Goal: Task Accomplishment & Management: Use online tool/utility

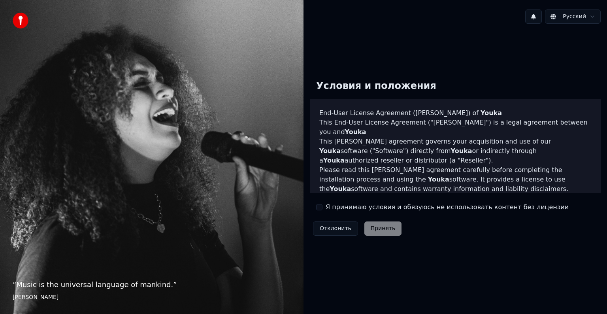
click at [346, 210] on label "Я принимаю условия и обязуюсь не использовать контент без лицензии" at bounding box center [446, 206] width 243 height 9
click at [322, 210] on button "Я принимаю условия и обязуюсь не использовать контент без лицензии" at bounding box center [319, 207] width 6 height 6
click at [381, 228] on button "Принять" at bounding box center [383, 228] width 38 height 14
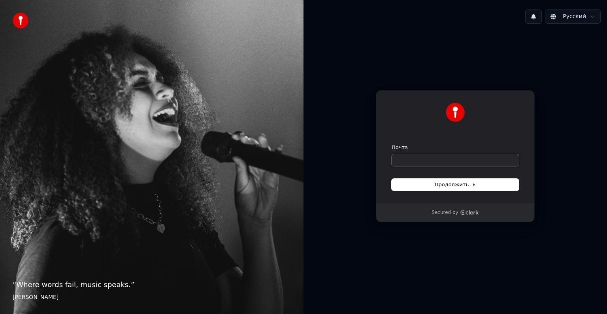
click at [447, 161] on input "Почта" at bounding box center [454, 160] width 127 height 12
type input "*"
click at [462, 182] on span "Продолжить" at bounding box center [454, 184] width 41 height 7
type input "**********"
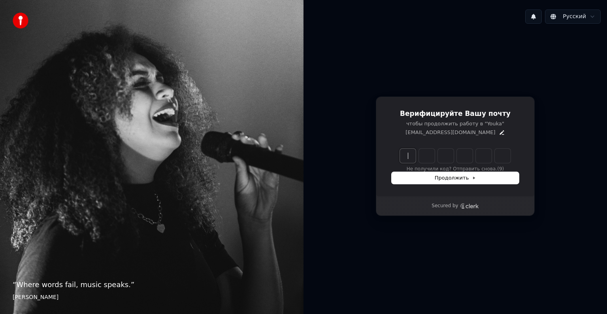
click at [411, 154] on input "Enter verification code" at bounding box center [455, 155] width 111 height 14
type input "******"
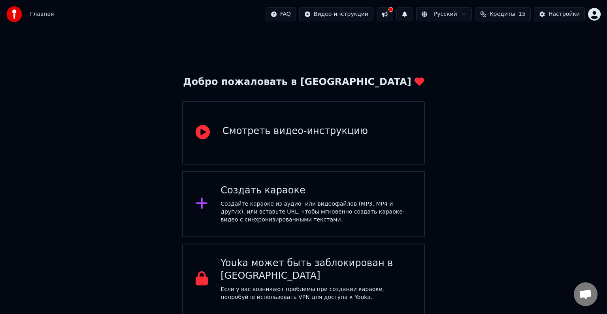
click at [293, 125] on div "Смотреть видео-инструкцию" at bounding box center [294, 131] width 145 height 13
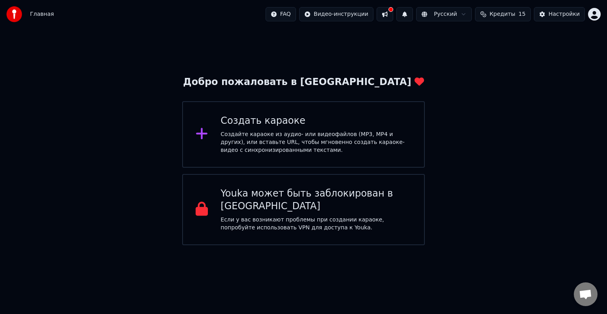
click at [491, 103] on div "Добро пожаловать в Youka Создать караоке Создайте караоке из аудио- или видеофа…" at bounding box center [303, 136] width 607 height 216
click at [296, 146] on div "Создайте караоке из аудио- или видеофайлов (MP3, MP4 и других), или вставьте UR…" at bounding box center [315, 142] width 191 height 24
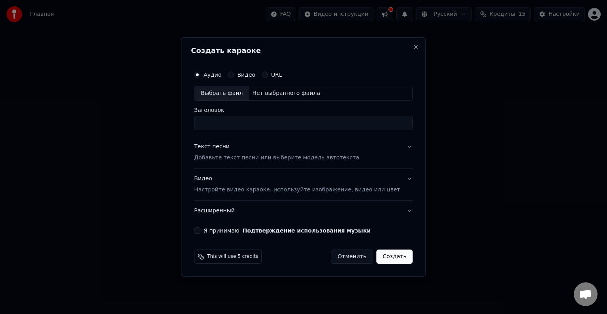
click at [286, 95] on div "Нет выбранного файла" at bounding box center [286, 93] width 74 height 8
click at [234, 77] on button "Видео" at bounding box center [230, 74] width 6 height 6
click at [282, 75] on label "URL" at bounding box center [276, 75] width 11 height 6
click at [268, 75] on button "URL" at bounding box center [264, 74] width 6 height 6
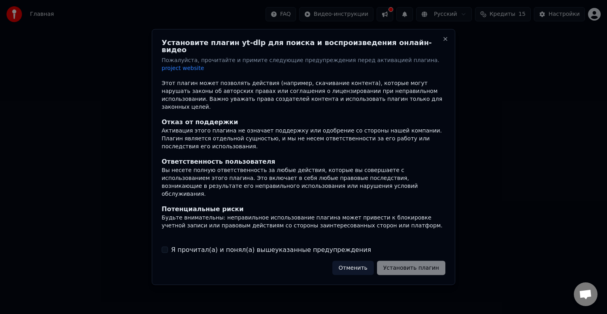
scroll to position [50, 0]
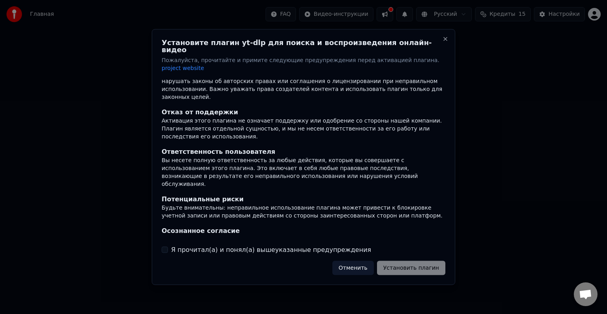
click at [207, 244] on label "Я прочитал(а) и понял(а) вышеуказанные предупреждения" at bounding box center [271, 248] width 200 height 9
click at [168, 246] on button "Я прочитал(а) и понял(а) вышеуказанные предупреждения" at bounding box center [165, 249] width 6 height 6
click at [420, 260] on button "Установить плагин" at bounding box center [411, 267] width 68 height 14
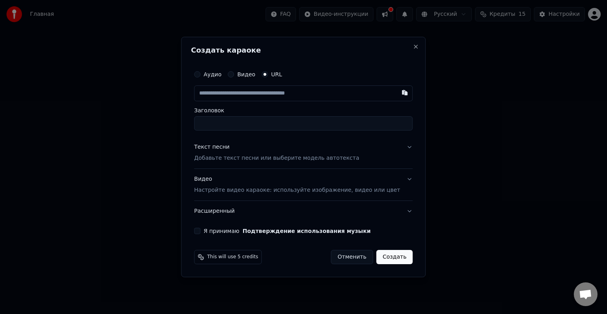
click at [245, 95] on input "text" at bounding box center [303, 93] width 218 height 16
paste input "**********"
type input "**********"
click at [240, 128] on input "Заголовок" at bounding box center [303, 123] width 218 height 14
type input "**********"
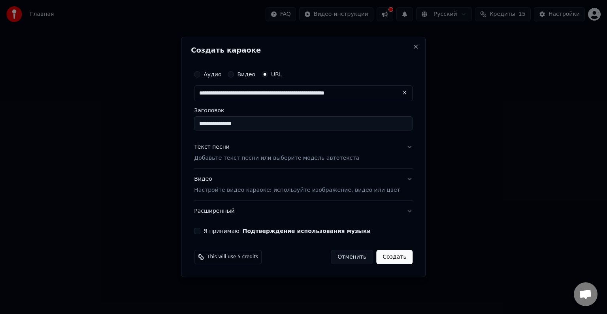
type input "**********"
click at [316, 160] on p "Добавьте текст песни или выберите модель автотекста" at bounding box center [276, 158] width 165 height 8
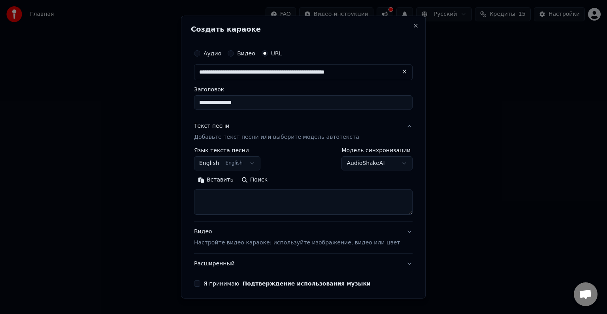
click at [240, 165] on body "**********" at bounding box center [303, 122] width 607 height 245
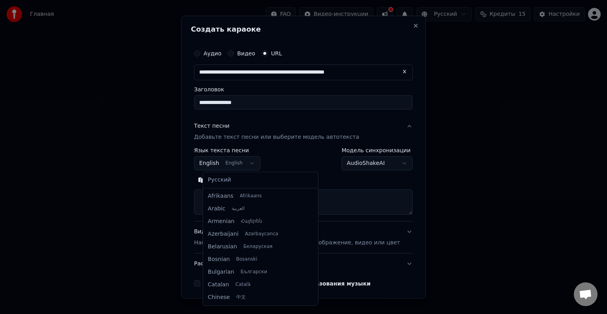
scroll to position [63, 0]
select select "**"
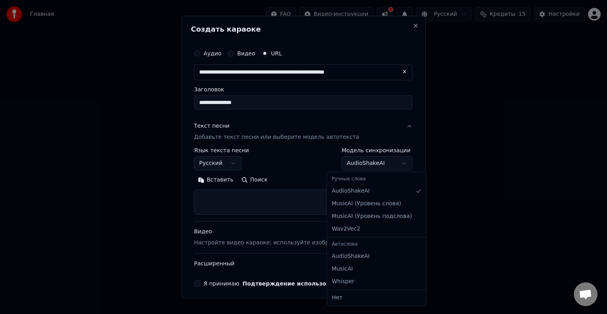
click at [346, 166] on body "**********" at bounding box center [303, 122] width 607 height 245
click at [351, 161] on body "**********" at bounding box center [303, 122] width 607 height 245
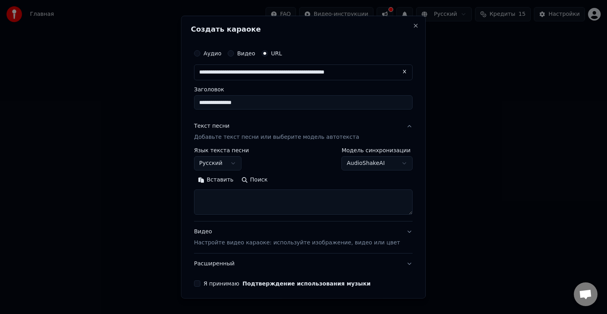
click at [254, 202] on textarea at bounding box center [303, 201] width 218 height 25
click at [224, 182] on button "Вставить" at bounding box center [215, 179] width 43 height 13
click at [322, 245] on p "Настройте видео караоке: используйте изображение, видео или цвет" at bounding box center [297, 243] width 206 height 8
type textarea "**********"
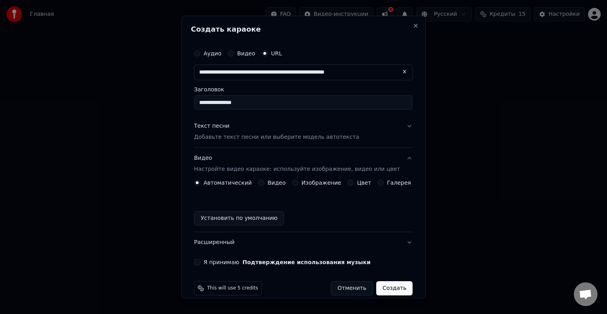
click at [264, 180] on button "Видео" at bounding box center [261, 182] width 6 height 6
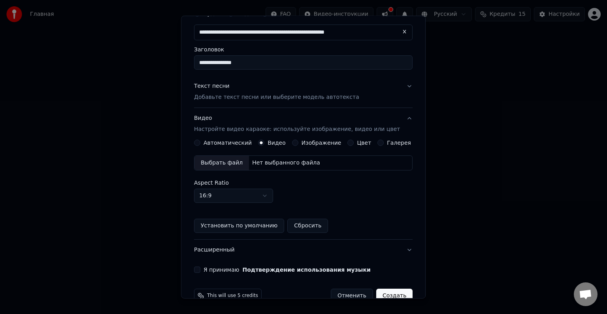
scroll to position [57, 0]
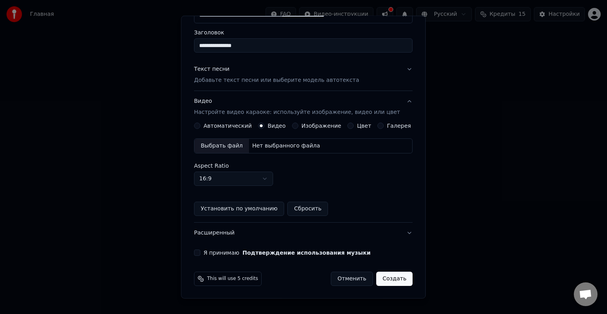
click at [316, 127] on label "Изображение" at bounding box center [321, 126] width 40 height 6
click at [298, 127] on button "Изображение" at bounding box center [295, 125] width 6 height 6
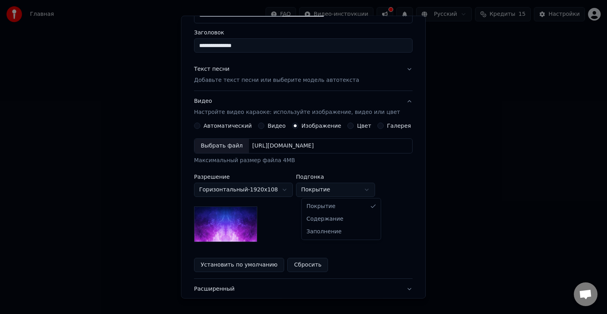
click at [329, 192] on body "**********" at bounding box center [303, 122] width 607 height 245
click at [330, 191] on body "**********" at bounding box center [303, 122] width 607 height 245
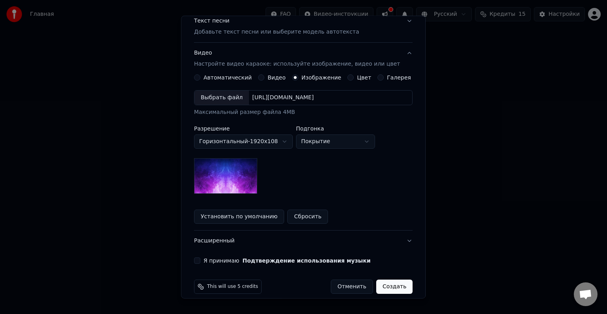
scroll to position [113, 0]
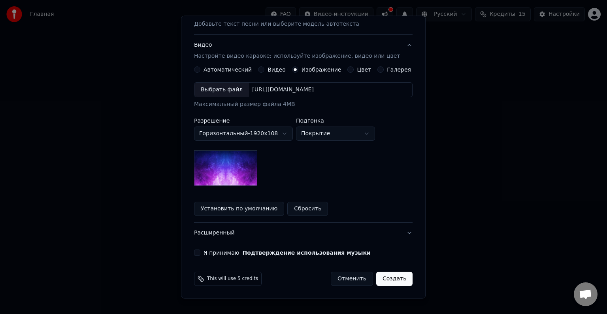
click at [200, 252] on button "Я принимаю Подтверждение использования музыки" at bounding box center [197, 252] width 6 height 6
click at [327, 132] on body "**********" at bounding box center [303, 122] width 607 height 245
click at [335, 133] on body "**********" at bounding box center [303, 122] width 607 height 245
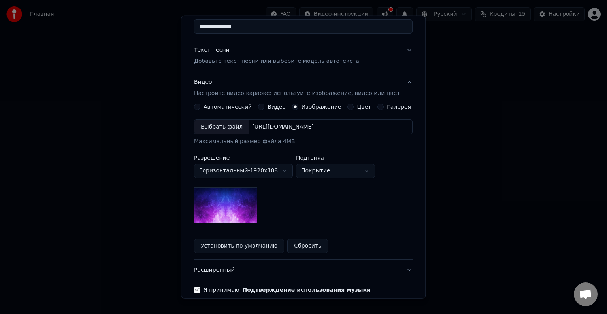
scroll to position [73, 0]
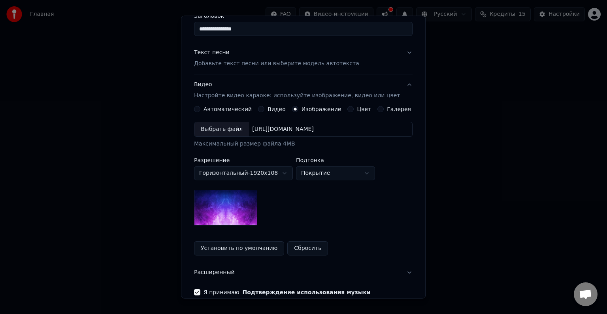
click at [273, 107] on label "Видео" at bounding box center [276, 109] width 18 height 6
click at [264, 107] on button "Видео" at bounding box center [261, 109] width 6 height 6
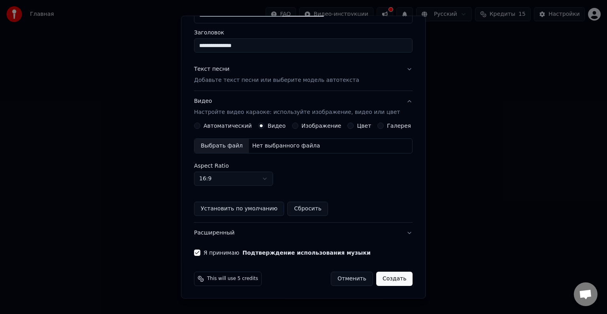
click at [314, 126] on label "Изображение" at bounding box center [321, 126] width 40 height 6
click at [298, 126] on button "Изображение" at bounding box center [295, 125] width 6 height 6
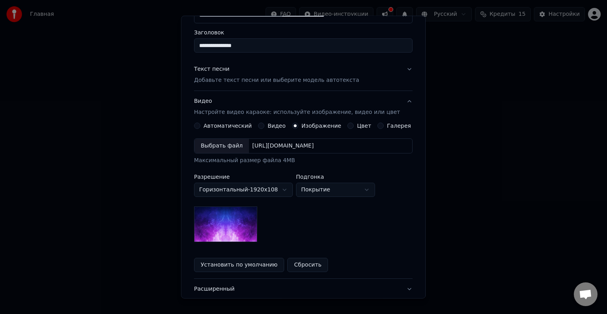
click at [231, 145] on div "Выбрать файл" at bounding box center [221, 146] width 55 height 14
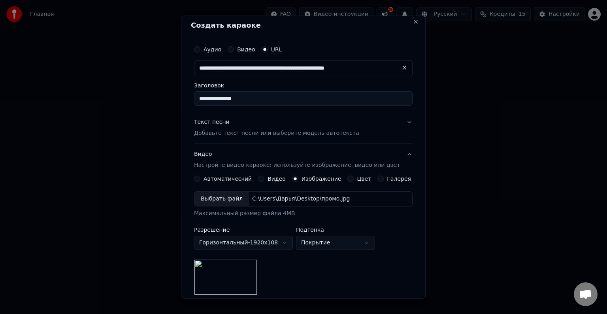
scroll to position [0, 0]
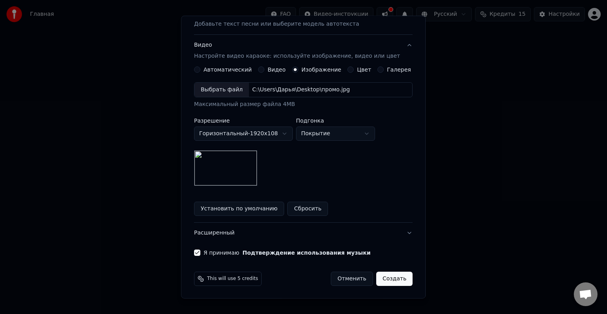
click at [382, 279] on button "Создать" at bounding box center [394, 278] width 36 height 14
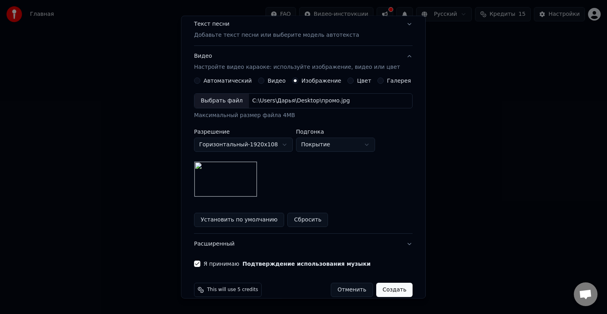
scroll to position [124, 0]
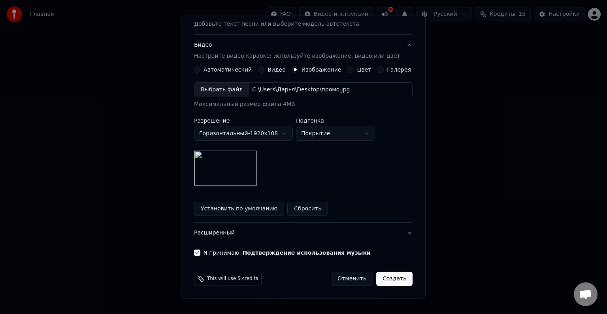
click at [237, 232] on button "Расширенный" at bounding box center [303, 232] width 218 height 21
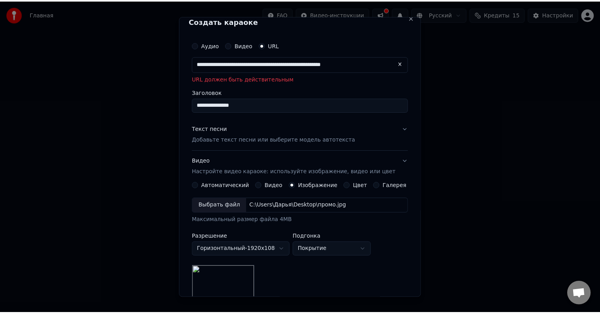
scroll to position [0, 0]
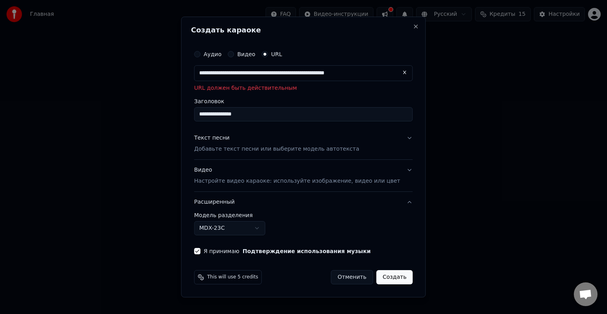
click at [232, 184] on p "Настройте видео караоке: используйте изображение, видео или цвет" at bounding box center [297, 181] width 206 height 8
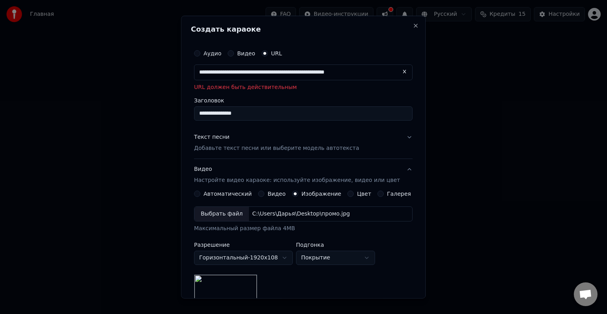
click at [230, 181] on p "Настройте видео караоке: используйте изображение, видео или цвет" at bounding box center [297, 180] width 206 height 8
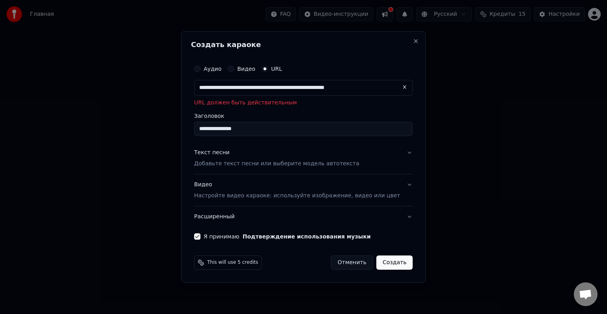
click at [256, 164] on p "Добавьте текст песни или выберите модель автотекста" at bounding box center [276, 164] width 165 height 8
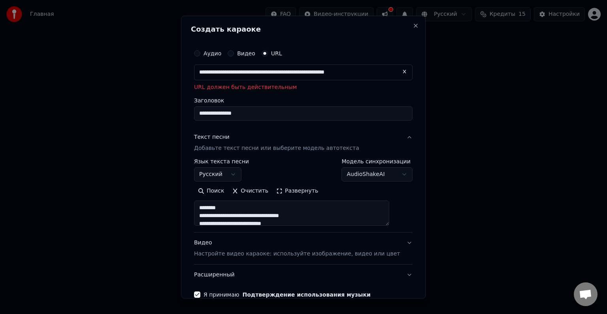
click at [251, 147] on p "Добавьте текст песни или выберите модель автотекста" at bounding box center [276, 148] width 165 height 8
type textarea "**********"
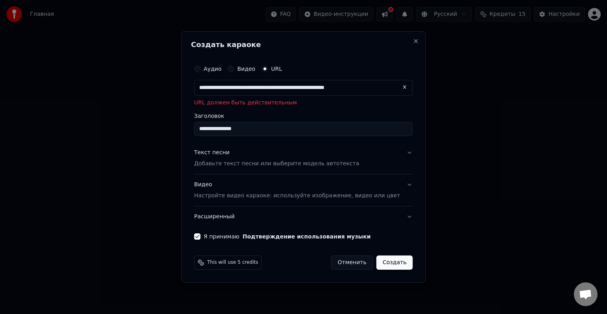
click at [387, 258] on button "Создать" at bounding box center [394, 262] width 36 height 14
drag, startPoint x: 210, startPoint y: 86, endPoint x: 408, endPoint y: 87, distance: 197.5
click at [442, 88] on body "**********" at bounding box center [303, 122] width 607 height 245
click at [397, 87] on button at bounding box center [405, 87] width 16 height 14
click at [221, 70] on label "Аудио" at bounding box center [212, 69] width 18 height 6
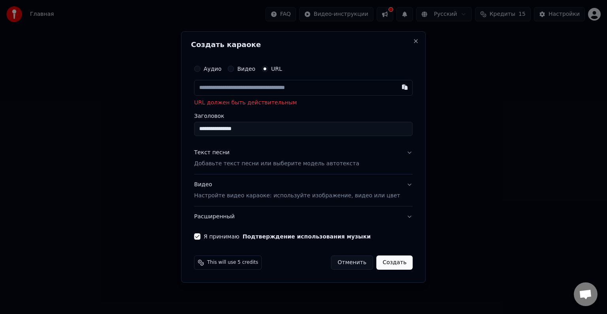
click at [200, 70] on button "Аудио" at bounding box center [197, 69] width 6 height 6
click at [231, 88] on div "Выбрать файл" at bounding box center [221, 88] width 55 height 14
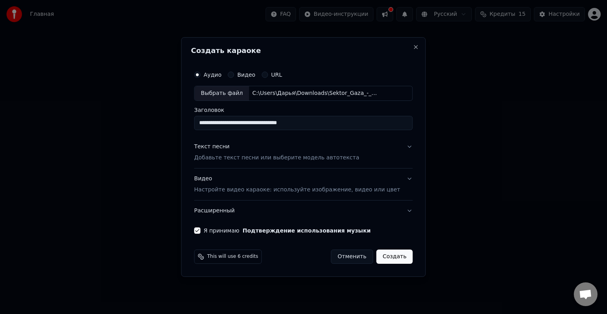
drag, startPoint x: 275, startPoint y: 119, endPoint x: 171, endPoint y: 113, distance: 104.1
click at [171, 113] on body "**********" at bounding box center [303, 122] width 607 height 245
type input "**********"
click at [250, 154] on p "Добавьте текст песни или выберите модель автотекста" at bounding box center [276, 158] width 165 height 8
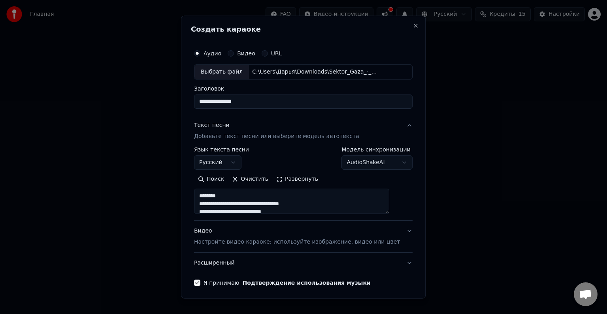
click at [290, 137] on p "Добавьте текст песни или выберите модель автотекста" at bounding box center [276, 136] width 165 height 8
type textarea "**********"
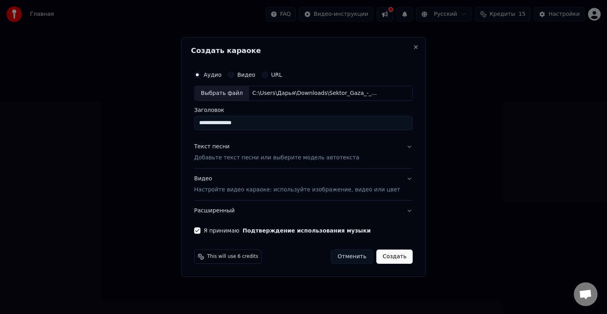
click at [254, 193] on p "Настройте видео караоке: используйте изображение, видео или цвет" at bounding box center [297, 190] width 206 height 8
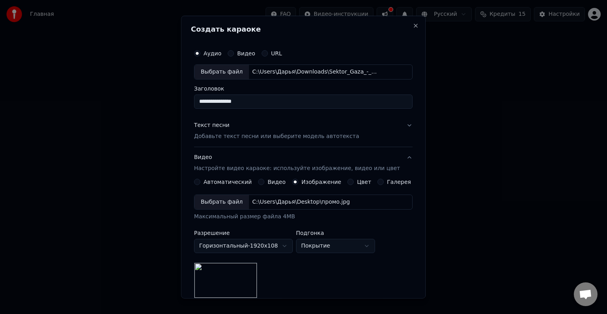
click at [242, 166] on p "Настройте видео караоке: используйте изображение, видео или цвет" at bounding box center [297, 168] width 206 height 8
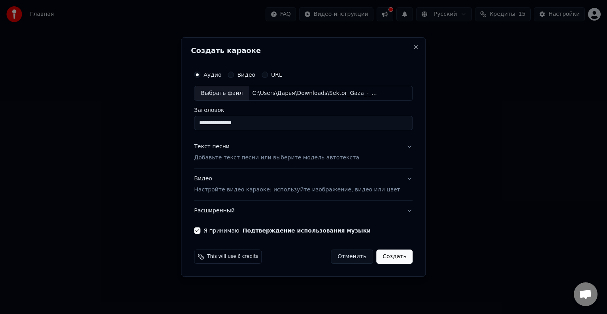
click at [382, 256] on button "Создать" at bounding box center [394, 256] width 36 height 14
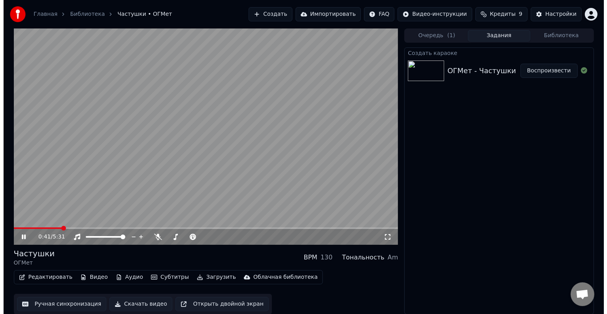
scroll to position [0, 0]
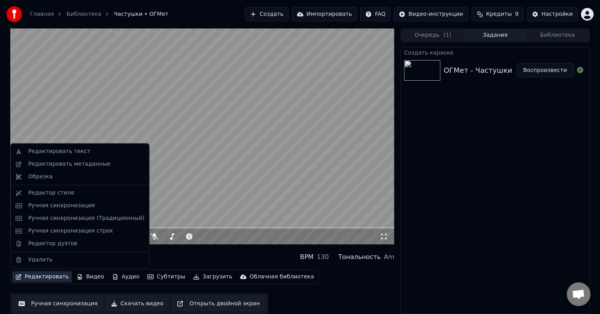
click at [43, 275] on button "Редактировать" at bounding box center [42, 276] width 60 height 11
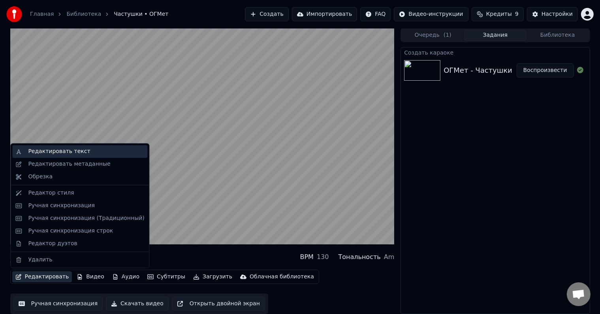
click at [62, 153] on div "Редактировать текст" at bounding box center [59, 151] width 62 height 8
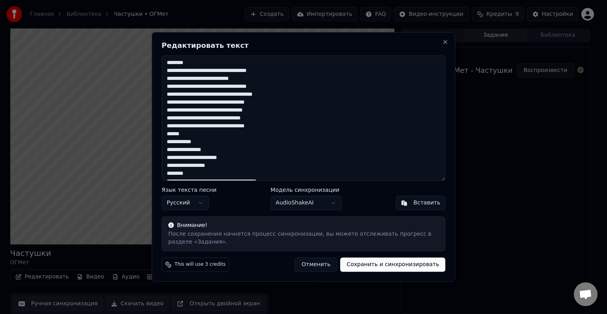
drag, startPoint x: 201, startPoint y: 62, endPoint x: 142, endPoint y: 66, distance: 59.0
click at [143, 66] on body "Главная Библиотека Частушки • ОГМет Создать Импортировать FAQ Видео-инструкции …" at bounding box center [300, 157] width 600 height 314
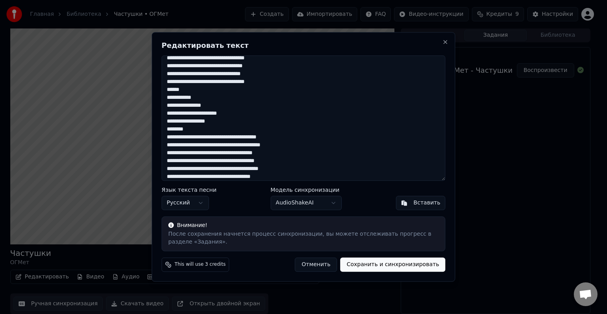
scroll to position [39, 0]
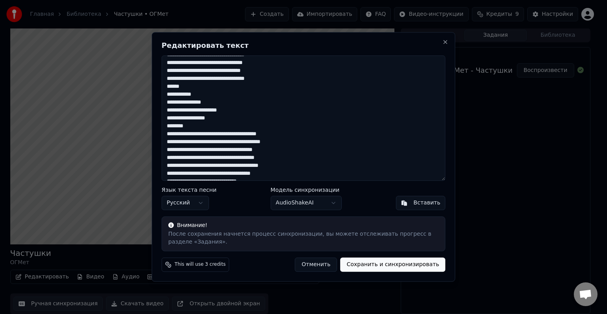
drag, startPoint x: 190, startPoint y: 85, endPoint x: 155, endPoint y: 87, distance: 34.4
click at [155, 87] on div "Редактировать текст Язык текста песни Русский Модель синхронизации AudioShakeAI…" at bounding box center [303, 156] width 303 height 249
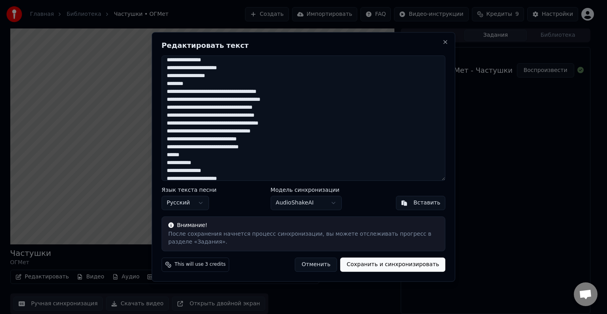
scroll to position [79, 0]
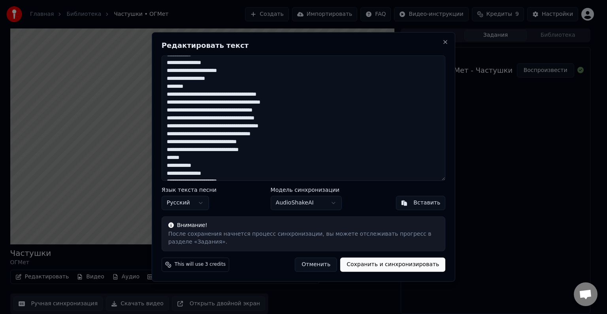
drag, startPoint x: 192, startPoint y: 87, endPoint x: 147, endPoint y: 86, distance: 44.6
click at [147, 86] on body "Главная Библиотека Частушки • ОГМет Создать Импортировать FAQ Видео-инструкции …" at bounding box center [300, 157] width 600 height 314
click at [191, 87] on textarea at bounding box center [304, 117] width 284 height 125
click at [193, 86] on textarea at bounding box center [304, 117] width 284 height 125
drag, startPoint x: 197, startPoint y: 86, endPoint x: 166, endPoint y: 85, distance: 31.6
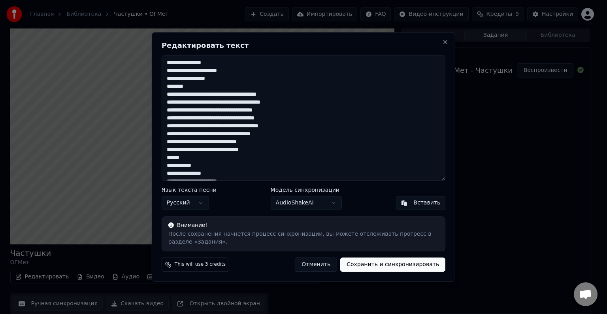
click at [166, 85] on textarea at bounding box center [304, 117] width 284 height 125
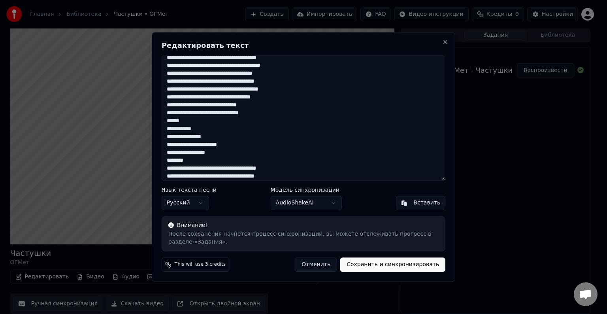
scroll to position [118, 0]
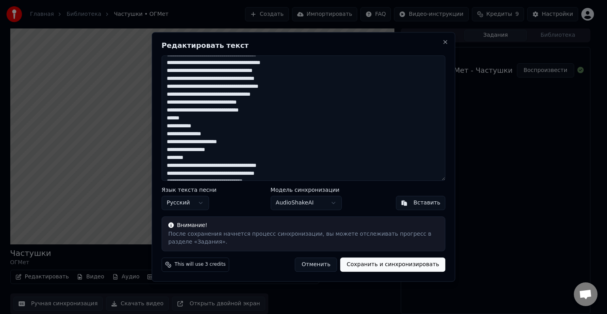
drag, startPoint x: 191, startPoint y: 118, endPoint x: 160, endPoint y: 117, distance: 31.6
click at [160, 117] on div "Редактировать текст Язык текста песни Русский Модель синхронизации AudioShakeAI…" at bounding box center [303, 156] width 303 height 249
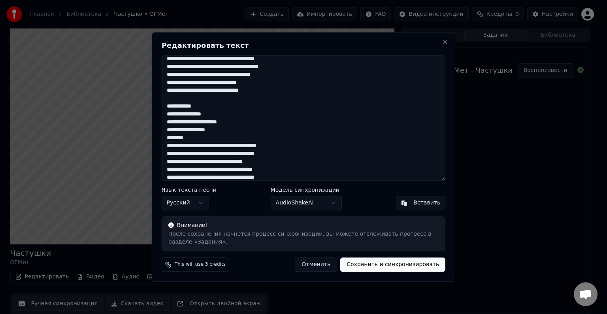
scroll to position [158, 0]
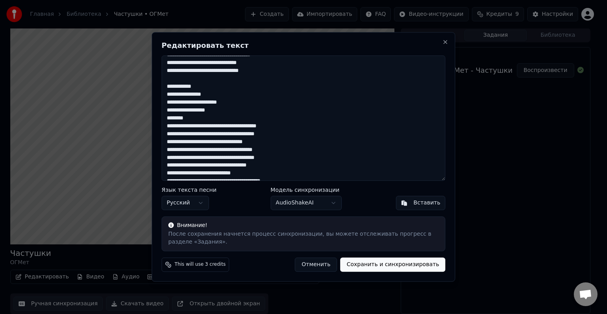
drag, startPoint x: 195, startPoint y: 117, endPoint x: 155, endPoint y: 117, distance: 40.7
click at [155, 117] on div "Редактировать текст Язык текста песни Русский Модель синхронизации AudioShakeAI…" at bounding box center [303, 156] width 303 height 249
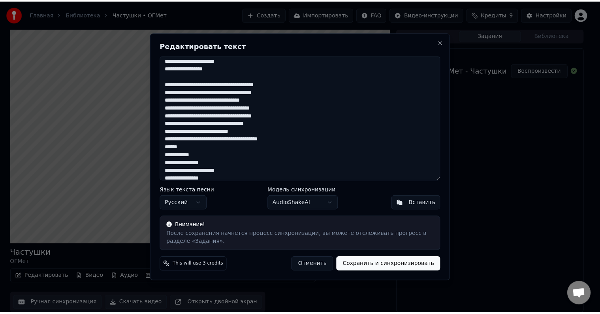
scroll to position [205, 0]
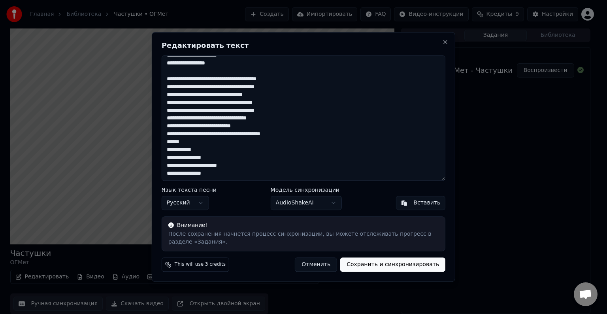
drag, startPoint x: 169, startPoint y: 142, endPoint x: 153, endPoint y: 141, distance: 15.9
click at [154, 142] on div "Редактировать текст Язык текста песни Русский Модель синхронизации AudioShakeAI…" at bounding box center [303, 156] width 303 height 249
type textarea "**********"
click at [389, 261] on button "Сохранить и синхронизировать" at bounding box center [392, 265] width 105 height 14
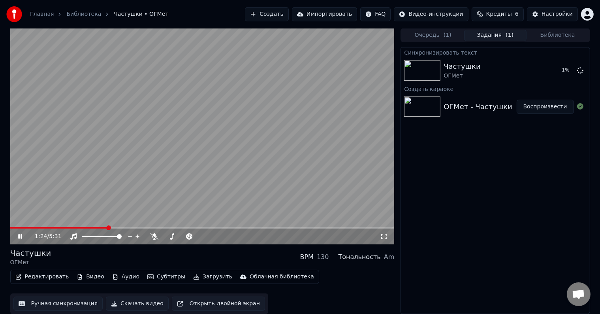
click at [79, 302] on button "Ручная синхронизация" at bounding box center [58, 303] width 90 height 14
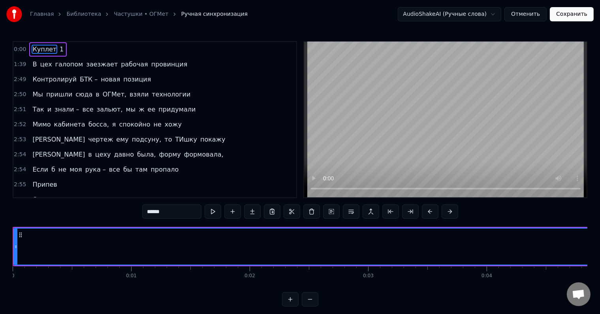
click at [528, 14] on button "Отменить" at bounding box center [525, 14] width 42 height 14
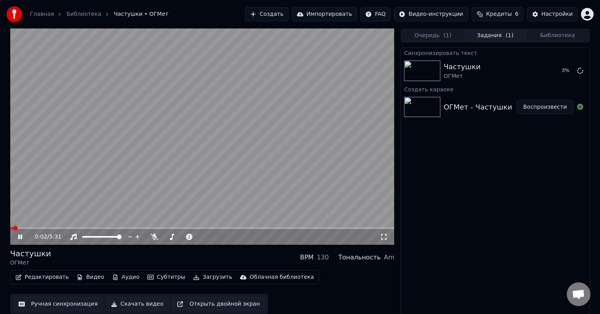
click at [19, 235] on icon at bounding box center [20, 236] width 4 height 5
click at [34, 256] on div "Частушки" at bounding box center [30, 253] width 41 height 11
drag, startPoint x: 24, startPoint y: 253, endPoint x: 5, endPoint y: 255, distance: 19.0
click at [7, 254] on div "0:02 / 5:31 Частушки ОГМет BPM 130 Тональность Am Редактировать Видео Аудио Суб…" at bounding box center [300, 171] width 592 height 286
drag, startPoint x: 181, startPoint y: 104, endPoint x: 169, endPoint y: 103, distance: 11.5
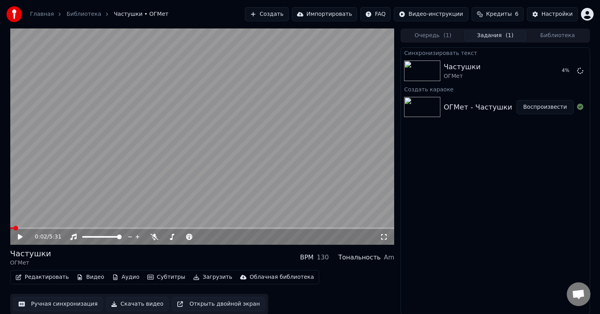
click at [178, 103] on video at bounding box center [202, 136] width 384 height 216
click at [160, 76] on video at bounding box center [202, 136] width 384 height 216
click at [150, 278] on button "Субтитры" at bounding box center [166, 276] width 44 height 11
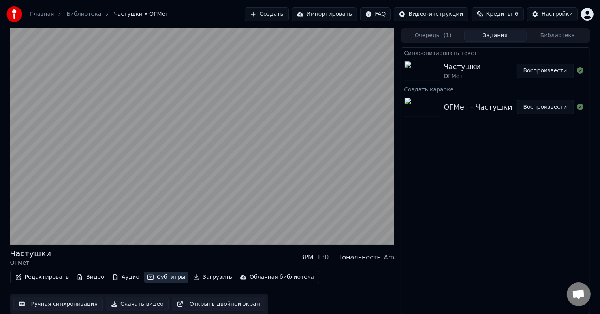
click at [148, 278] on button "Субтитры" at bounding box center [166, 276] width 44 height 11
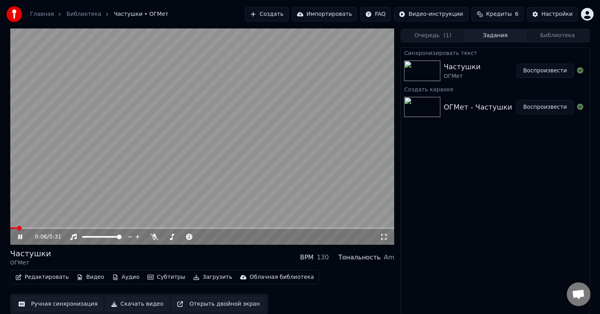
click at [461, 70] on div "Частушки" at bounding box center [462, 66] width 37 height 11
click at [461, 107] on div "ОГМет - Частушки" at bounding box center [478, 106] width 69 height 11
click at [197, 192] on video at bounding box center [202, 136] width 384 height 216
click at [211, 187] on video at bounding box center [202, 136] width 384 height 216
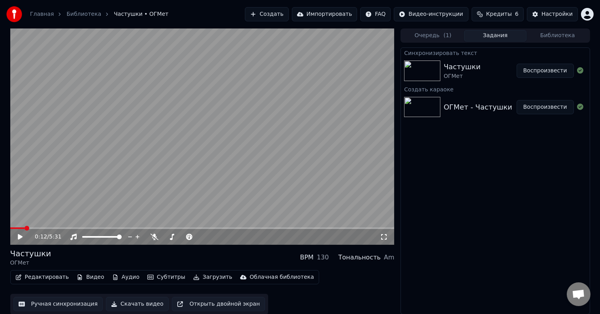
click at [420, 34] on button "Очередь ( 1 )" at bounding box center [433, 35] width 62 height 11
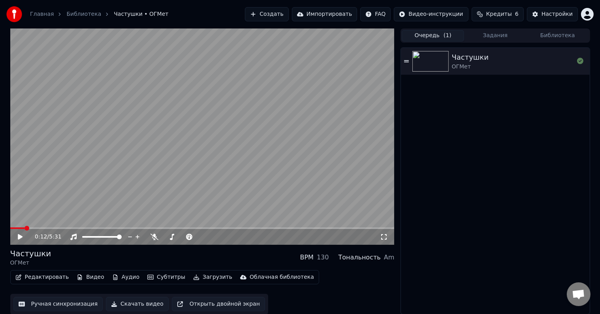
drag, startPoint x: 463, startPoint y: 108, endPoint x: 409, endPoint y: 106, distance: 53.8
click at [463, 110] on div "Частушки ОГМет" at bounding box center [495, 181] width 188 height 266
click at [10, 226] on span at bounding box center [12, 228] width 5 height 5
click at [82, 212] on video at bounding box center [202, 136] width 384 height 216
click at [23, 231] on div "0:00 / 5:31" at bounding box center [202, 237] width 384 height 16
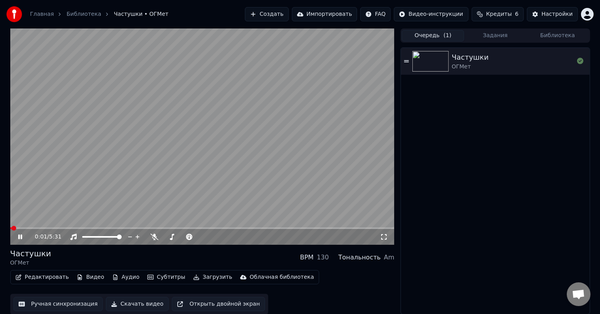
click at [23, 229] on div "0:01 / 5:31" at bounding box center [202, 237] width 384 height 16
click at [100, 169] on video at bounding box center [202, 136] width 384 height 216
click at [283, 13] on button "Создать" at bounding box center [266, 14] width 43 height 14
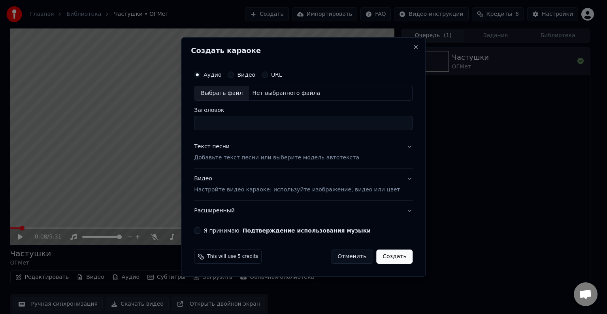
click at [405, 51] on div "Создать караоке Аудио Видео URL Выбрать файл Нет выбранного файла Заголовок Тек…" at bounding box center [303, 156] width 244 height 239
click at [413, 48] on button "Close" at bounding box center [416, 47] width 6 height 6
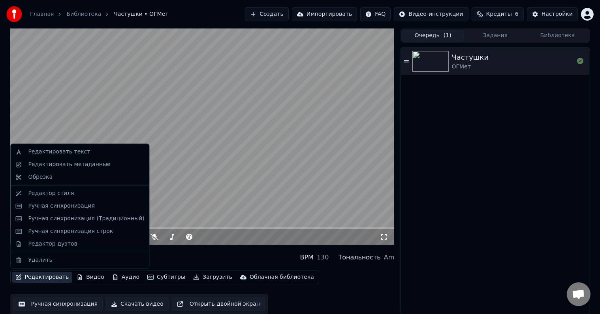
click at [55, 277] on button "Редактировать" at bounding box center [42, 276] width 60 height 11
click at [199, 153] on video at bounding box center [202, 136] width 384 height 216
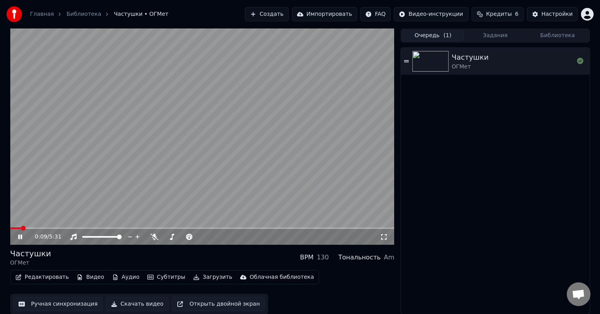
click at [71, 306] on button "Ручная синхронизация" at bounding box center [58, 304] width 90 height 14
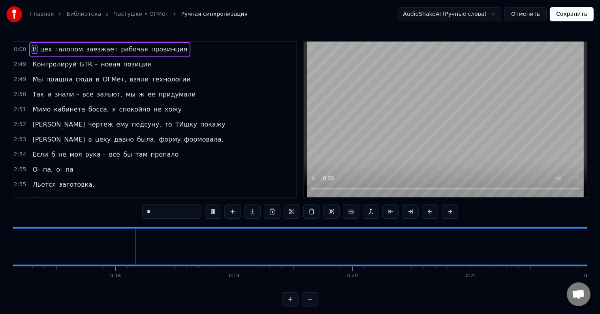
scroll to position [0, 2035]
click at [32, 49] on span "В" at bounding box center [35, 49] width 6 height 9
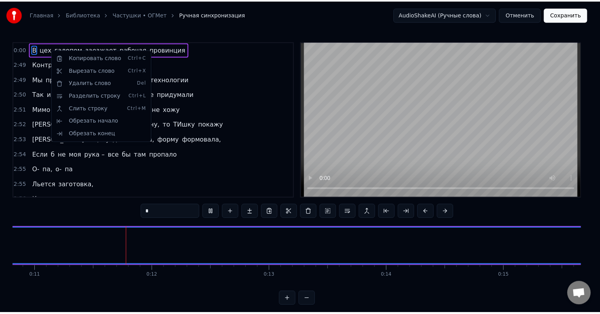
scroll to position [0, 1287]
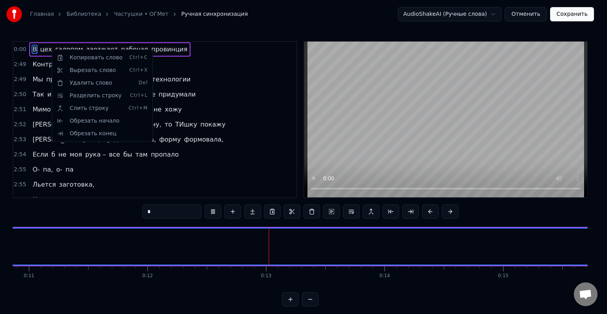
click at [17, 51] on span "0:00" at bounding box center [20, 49] width 12 height 8
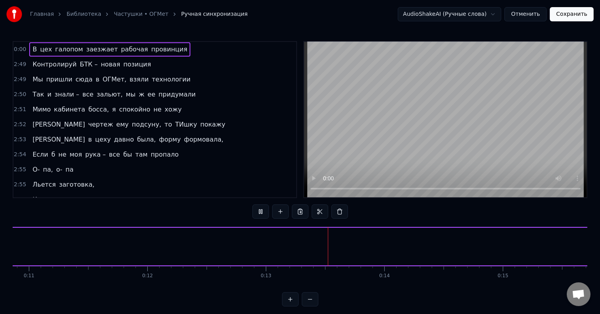
click at [19, 51] on span "0:00" at bounding box center [20, 49] width 12 height 8
drag, startPoint x: 34, startPoint y: 47, endPoint x: 201, endPoint y: 49, distance: 167.5
click at [182, 48] on div "0:00 В цех галопом заезжает рабочая провинция" at bounding box center [154, 49] width 283 height 15
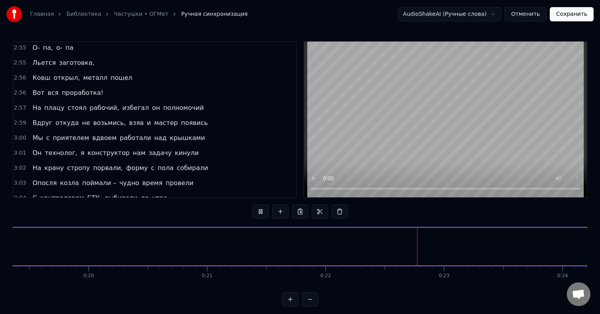
scroll to position [0, 0]
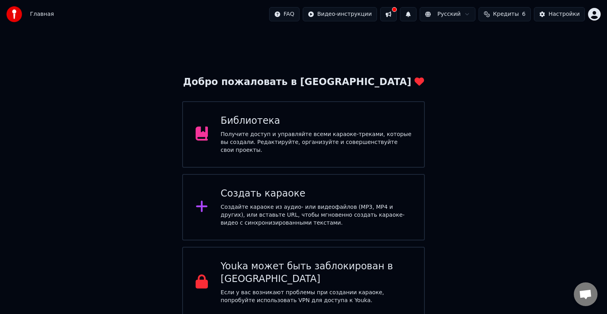
click at [474, 169] on div "Добро пожаловать в Youka Библиотека Получите доступ и управляйте всеми караоке-…" at bounding box center [303, 172] width 607 height 289
click at [318, 133] on div "Получите доступ и управляйте всеми караоке-треками, которые вы создали. Редакти…" at bounding box center [315, 142] width 191 height 24
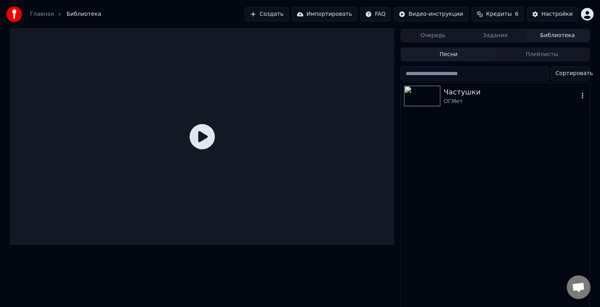
click at [478, 94] on div "Частушки" at bounding box center [511, 91] width 135 height 11
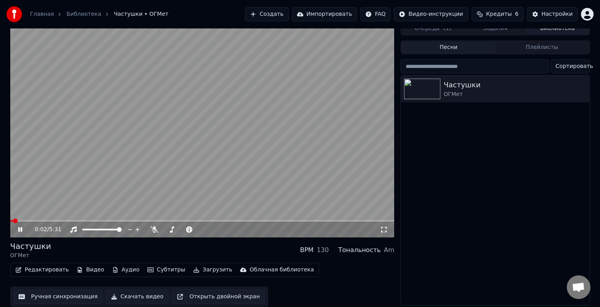
scroll to position [10, 0]
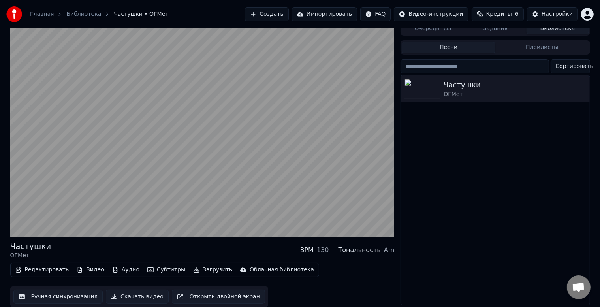
click at [62, 295] on button "Ручная синхронизация" at bounding box center [58, 296] width 90 height 14
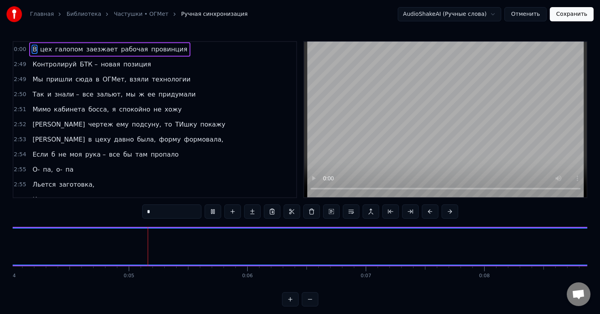
click at [162, 214] on input "*" at bounding box center [171, 211] width 59 height 14
click at [179, 212] on input "*" at bounding box center [171, 211] width 59 height 14
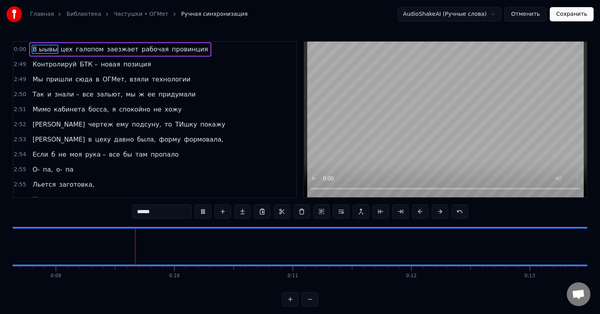
scroll to position [0, 1028]
click at [41, 46] on span "цех" at bounding box center [45, 49] width 13 height 9
type input "***"
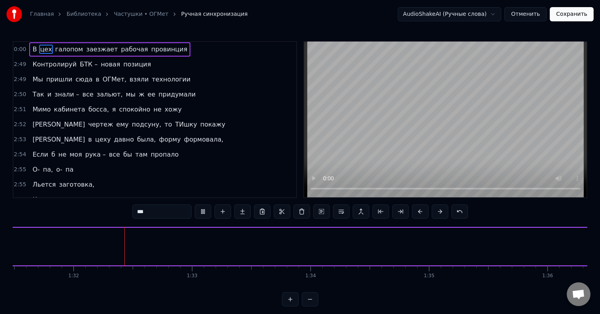
scroll to position [0, 10845]
click at [29, 48] on div "В цех галопом заезжает рабочая провинция" at bounding box center [109, 49] width 161 height 14
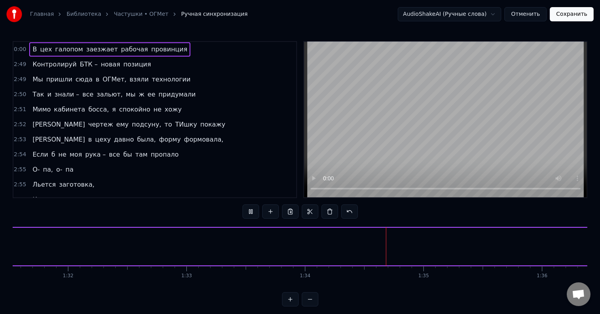
click at [32, 48] on span "В" at bounding box center [35, 49] width 6 height 9
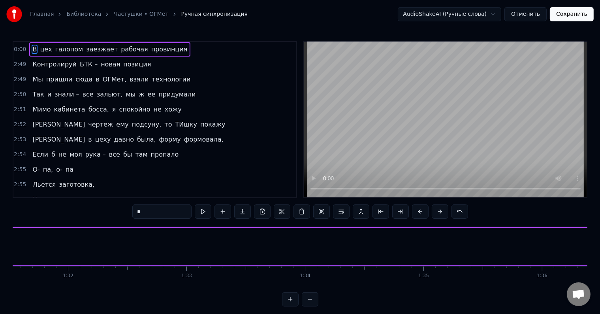
click at [32, 49] on span "В" at bounding box center [35, 49] width 6 height 9
click at [45, 49] on span "цех" at bounding box center [45, 49] width 13 height 9
type input "***"
click at [32, 50] on span "В" at bounding box center [35, 49] width 6 height 9
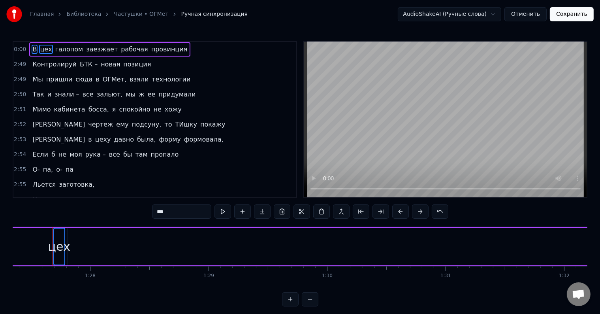
click at [55, 50] on span "галопом" at bounding box center [70, 49] width 30 height 9
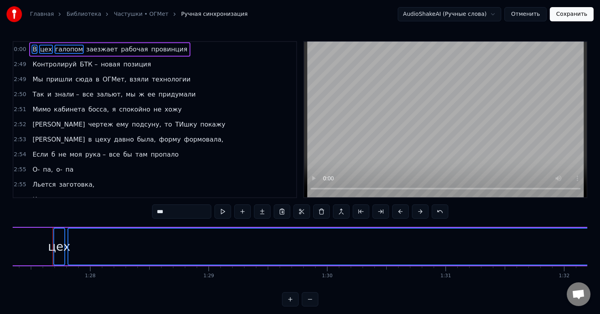
click at [93, 51] on span "заезжает" at bounding box center [101, 49] width 33 height 9
click at [122, 50] on span "рабочая" at bounding box center [134, 49] width 29 height 9
click at [150, 50] on span "провинция" at bounding box center [169, 49] width 38 height 9
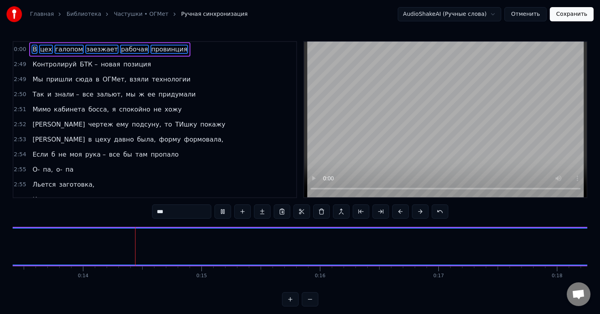
scroll to position [0, 1595]
click at [207, 61] on div "2:49 Контролируй БТК – новая позиция" at bounding box center [154, 64] width 283 height 15
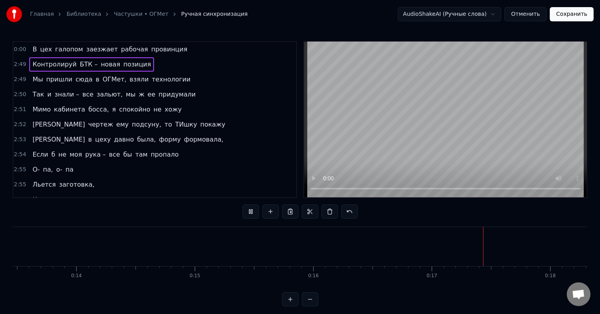
click at [200, 70] on div "2:49 Контролируй БТК – новая позиция" at bounding box center [154, 64] width 283 height 15
click at [181, 82] on div "2:49 Мы пришли сюда в ОГМет, взяли технологии" at bounding box center [154, 79] width 283 height 15
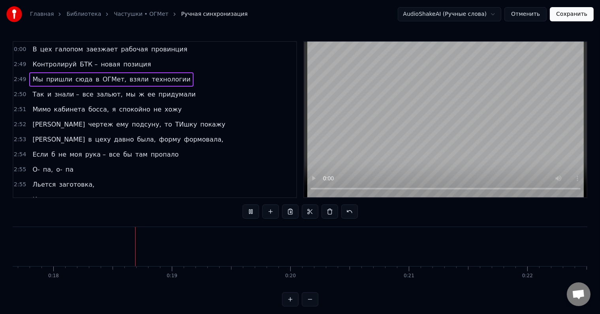
drag, startPoint x: 195, startPoint y: 54, endPoint x: 194, endPoint y: 50, distance: 4.1
click at [195, 52] on div "0:00 В цех галопом заезжает рабочая провинция 2:49 Контролируй БТК – новая пози…" at bounding box center [155, 119] width 284 height 157
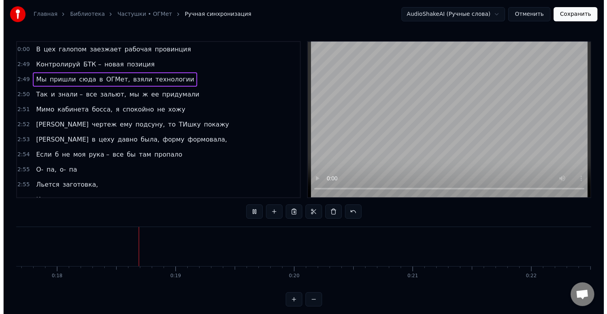
scroll to position [0, 2099]
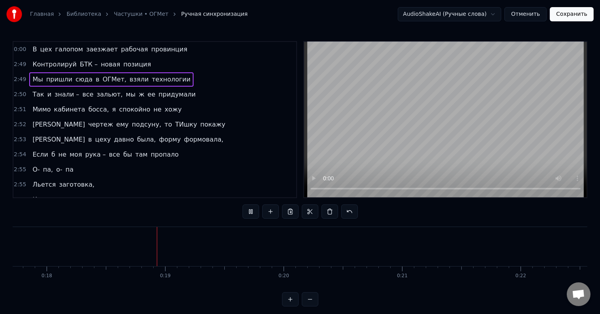
click at [188, 47] on div "0:00 В цех галопом заезжает рабочая провинция" at bounding box center [154, 49] width 283 height 15
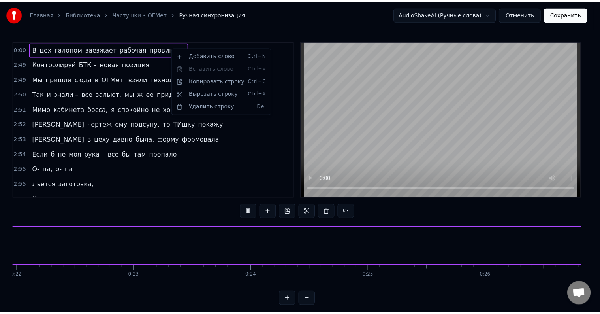
scroll to position [0, 2607]
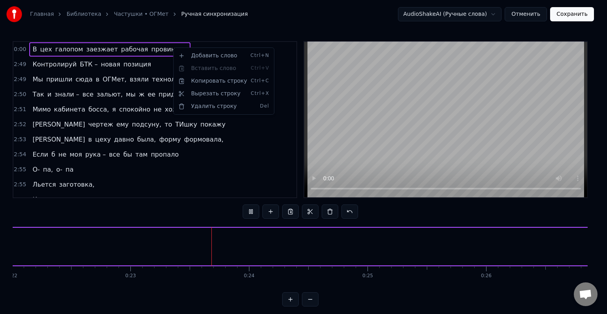
click at [19, 47] on html "Главная Библиотека Частушки • ОГМет Ручная синхронизация AudioShakeAI (Ручные с…" at bounding box center [303, 159] width 607 height 319
click at [19, 47] on span "0:00" at bounding box center [20, 49] width 12 height 8
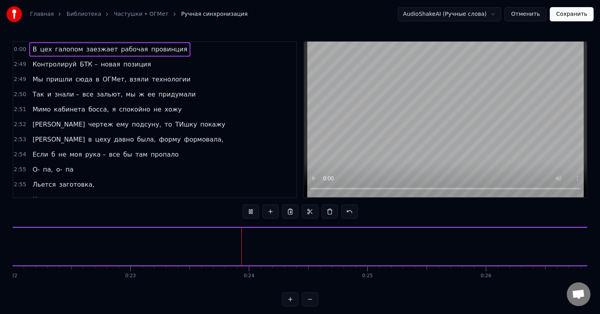
click at [19, 47] on span "0:00" at bounding box center [20, 49] width 12 height 8
click at [470, 17] on html "Главная Библиотека Частушки • ОГМет Ручная синхронизация AudioShakeAI (Ручные с…" at bounding box center [300, 159] width 600 height 319
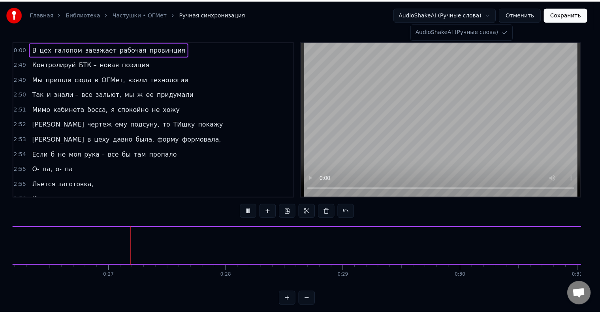
scroll to position [0, 3111]
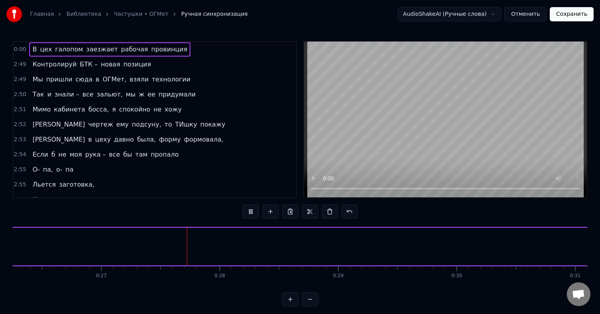
click at [470, 17] on html "Главная Библиотека Частушки • ОГМет Ручная синхронизация AudioShakeAI (Ручные с…" at bounding box center [300, 159] width 600 height 319
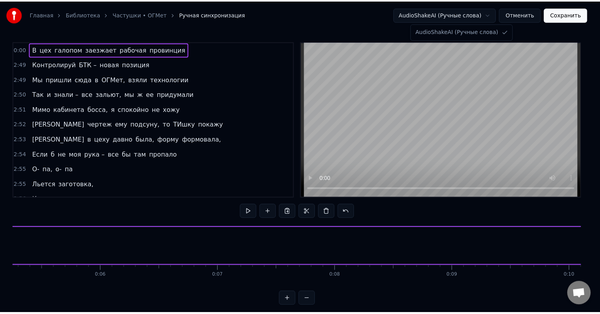
scroll to position [0, 75]
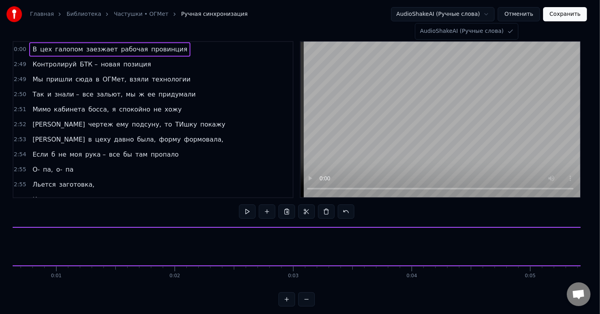
click at [329, 186] on html "Главная Библиотека Частушки • ОГМет Ручная синхронизация AudioShakeAI (Ручные с…" at bounding box center [300, 159] width 600 height 319
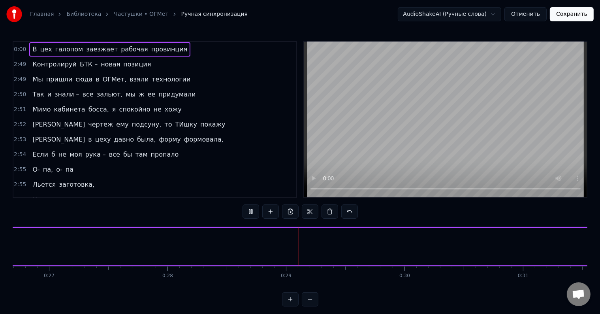
scroll to position [12, 0]
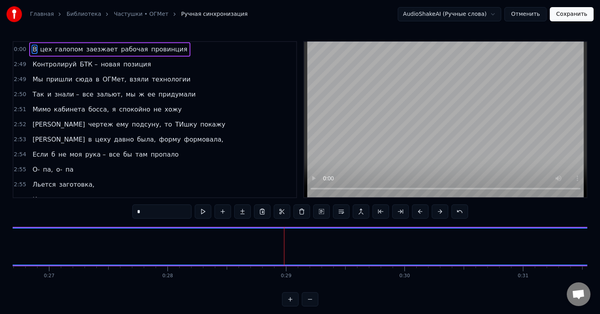
click at [44, 49] on span "цех" at bounding box center [45, 49] width 13 height 9
click at [63, 51] on span "галопом" at bounding box center [70, 49] width 30 height 9
click at [88, 51] on span "заезжает" at bounding box center [101, 49] width 33 height 9
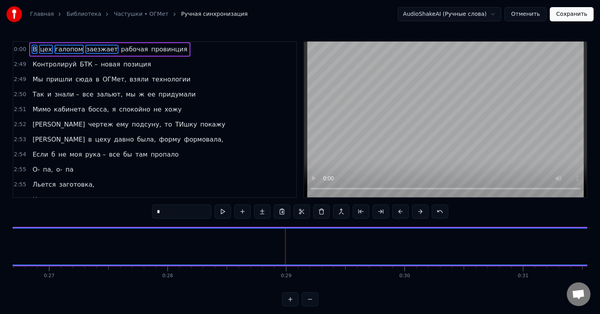
click at [120, 52] on span "рабочая" at bounding box center [134, 49] width 29 height 9
click at [150, 52] on span "провинция" at bounding box center [169, 49] width 38 height 9
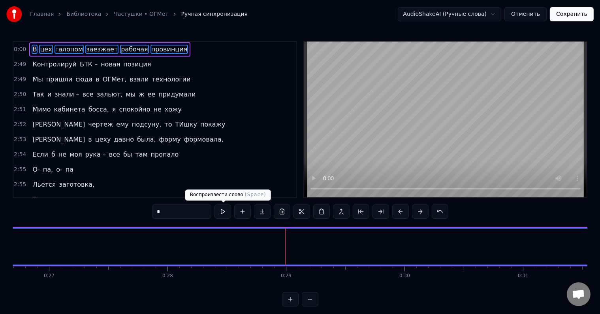
click at [220, 211] on button at bounding box center [222, 211] width 17 height 14
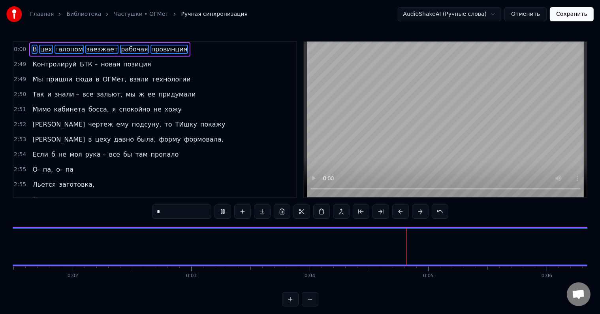
drag, startPoint x: 368, startPoint y: 243, endPoint x: 259, endPoint y: 232, distance: 109.5
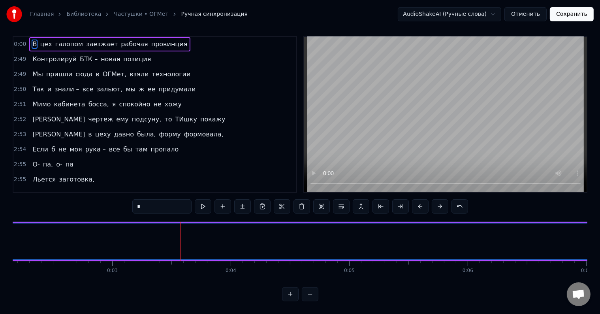
scroll to position [12, 0]
click at [310, 293] on button at bounding box center [310, 294] width 17 height 14
click at [310, 292] on button at bounding box center [310, 294] width 17 height 14
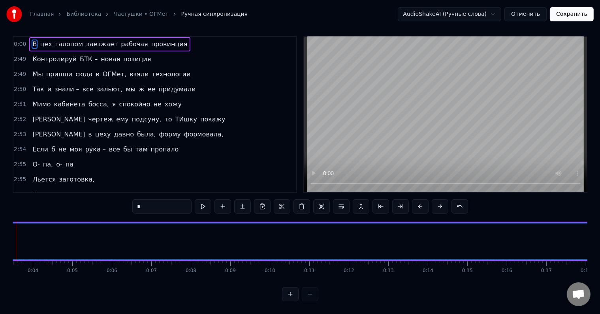
scroll to position [0, 101]
click at [310, 292] on div at bounding box center [300, 294] width 36 height 14
click at [308, 295] on div at bounding box center [300, 294] width 36 height 14
drag, startPoint x: 496, startPoint y: 232, endPoint x: 350, endPoint y: 238, distance: 146.7
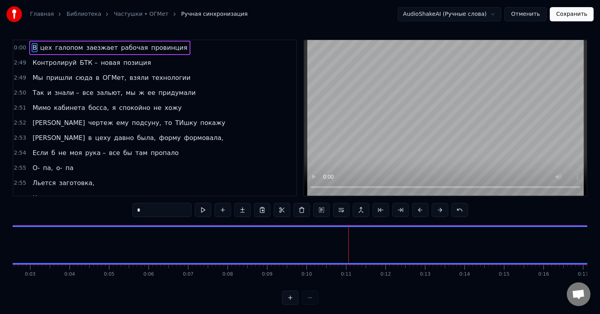
scroll to position [0, 0]
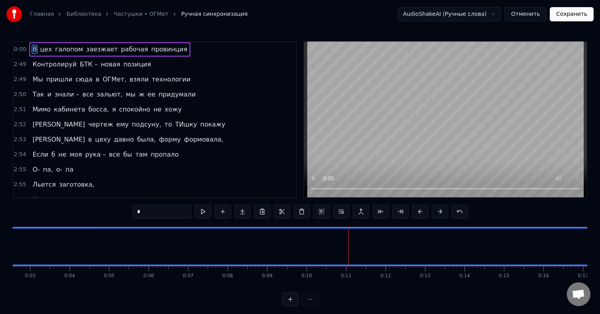
drag, startPoint x: 449, startPoint y: 272, endPoint x: 436, endPoint y: 272, distance: 13.0
drag, startPoint x: 450, startPoint y: 268, endPoint x: 433, endPoint y: 263, distance: 18.0
click at [431, 263] on div "В цех галопом заезжает рабочая провинция Контролируй БТК – новая позиция Мы при…" at bounding box center [300, 255] width 575 height 59
drag, startPoint x: 434, startPoint y: 263, endPoint x: 389, endPoint y: 257, distance: 45.5
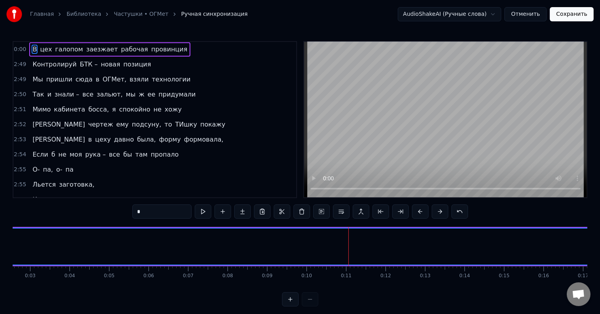
drag, startPoint x: 445, startPoint y: 243, endPoint x: 404, endPoint y: 240, distance: 41.2
click at [434, 212] on button at bounding box center [440, 211] width 17 height 14
click at [442, 213] on button at bounding box center [440, 211] width 17 height 14
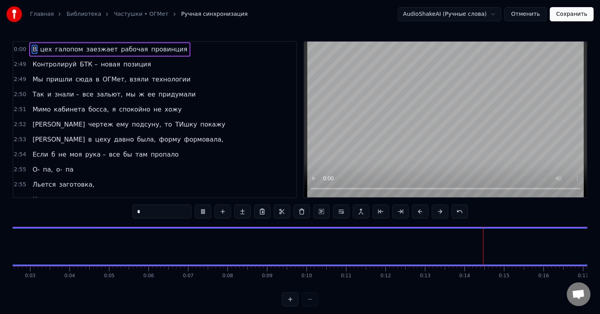
click at [439, 211] on button at bounding box center [440, 211] width 17 height 14
click at [436, 211] on button at bounding box center [440, 211] width 17 height 14
click at [438, 214] on button at bounding box center [440, 211] width 17 height 14
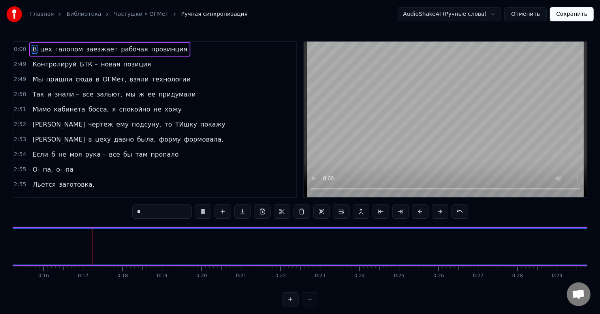
click at [438, 214] on button at bounding box center [440, 211] width 17 height 14
drag, startPoint x: 438, startPoint y: 214, endPoint x: 400, endPoint y: 209, distance: 38.3
click at [438, 214] on button at bounding box center [440, 211] width 17 height 14
click at [320, 211] on button at bounding box center [321, 211] width 17 height 14
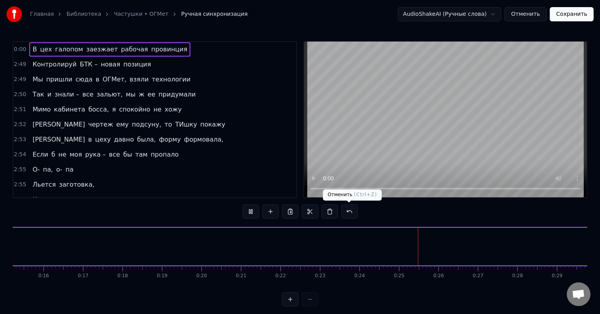
click at [346, 216] on button at bounding box center [349, 211] width 17 height 14
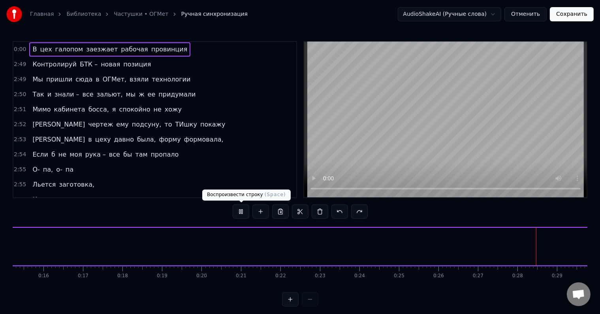
click at [239, 214] on button at bounding box center [241, 211] width 17 height 14
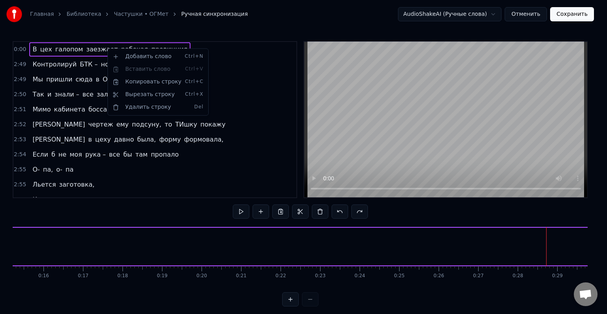
click at [237, 103] on html "Главная Библиотека Частушки • ОГМет Ручная синхронизация AudioShakeAI (Ручные с…" at bounding box center [303, 159] width 607 height 319
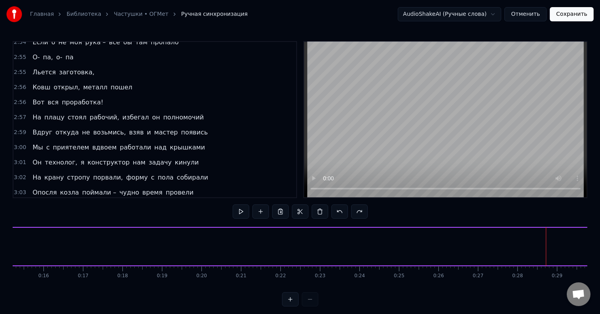
scroll to position [158, 0]
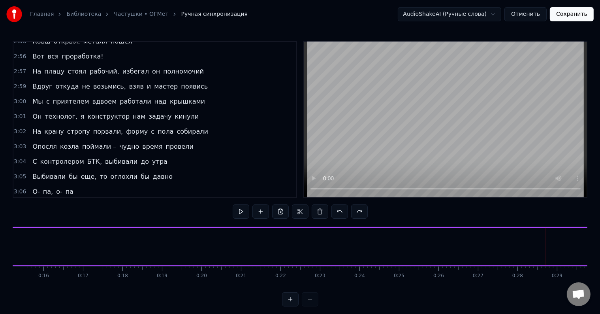
click at [534, 13] on button "Отменить" at bounding box center [525, 14] width 42 height 14
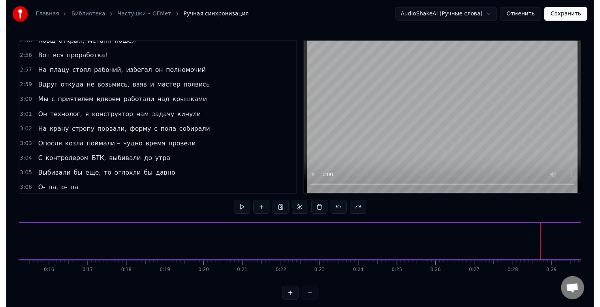
scroll to position [10, 0]
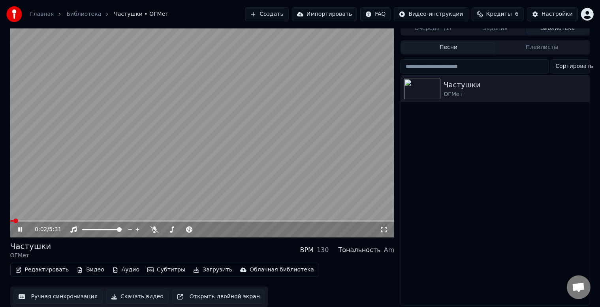
click at [366, 247] on div "Тональность" at bounding box center [359, 249] width 42 height 9
drag, startPoint x: 332, startPoint y: 246, endPoint x: 291, endPoint y: 243, distance: 41.2
click at [294, 243] on div "Частушки ОГМет BPM 130 Тональность Am" at bounding box center [202, 250] width 384 height 19
click at [274, 243] on div "Частушки ОГМет BPM 130 Тональность Am" at bounding box center [202, 250] width 384 height 19
click at [329, 246] on div "130" at bounding box center [323, 249] width 12 height 9
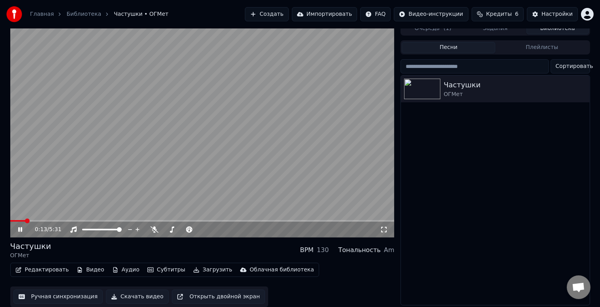
click at [211, 177] on video at bounding box center [202, 129] width 384 height 216
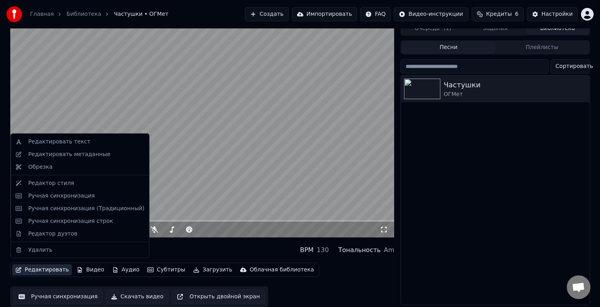
click at [51, 267] on button "Редактировать" at bounding box center [42, 269] width 60 height 11
click at [73, 142] on div "Редактировать текст" at bounding box center [59, 142] width 62 height 8
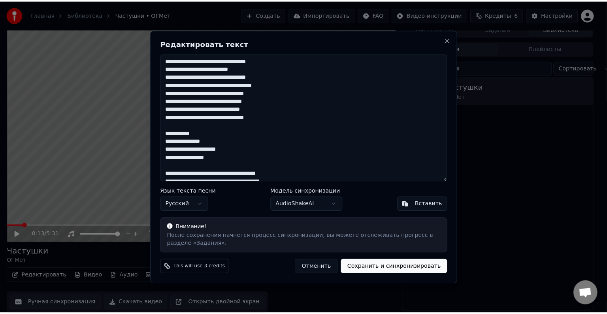
scroll to position [4, 0]
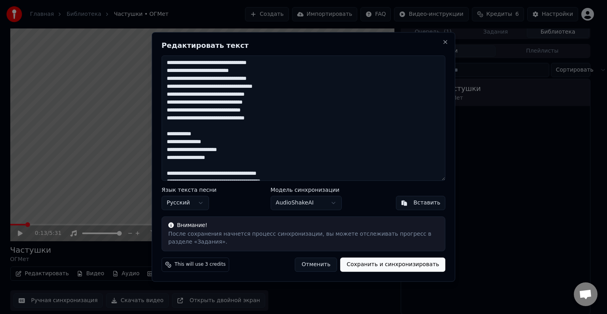
click at [188, 132] on textarea at bounding box center [304, 117] width 284 height 125
click at [192, 126] on textarea at bounding box center [304, 117] width 284 height 125
click at [174, 132] on textarea at bounding box center [304, 117] width 284 height 125
click at [187, 133] on textarea at bounding box center [304, 117] width 284 height 125
click at [213, 128] on textarea at bounding box center [304, 117] width 284 height 125
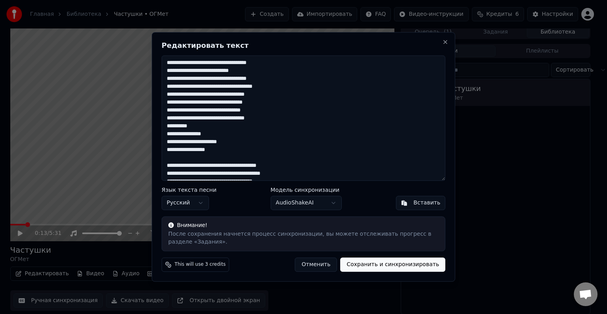
click at [210, 158] on textarea at bounding box center [304, 117] width 284 height 125
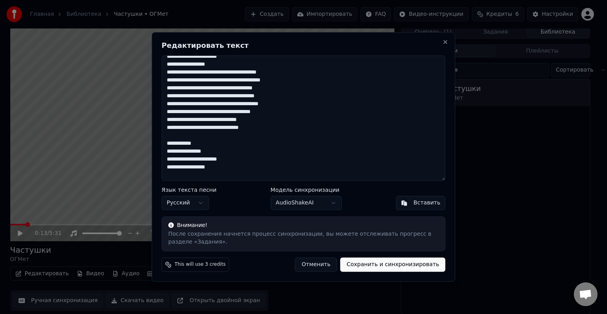
scroll to position [118, 0]
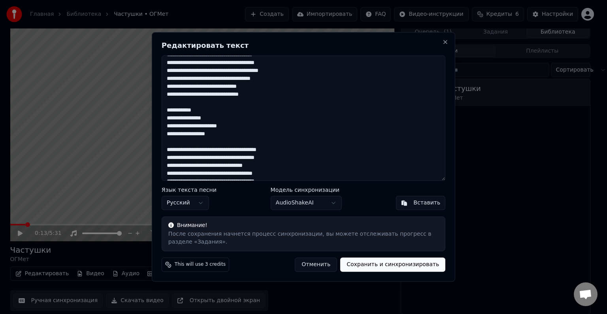
click at [175, 114] on textarea at bounding box center [304, 117] width 284 height 125
click at [188, 111] on textarea at bounding box center [304, 117] width 284 height 125
click at [188, 103] on textarea at bounding box center [304, 117] width 284 height 125
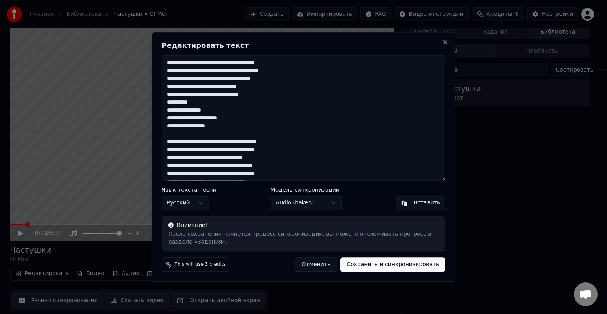
click at [180, 133] on textarea at bounding box center [304, 117] width 284 height 125
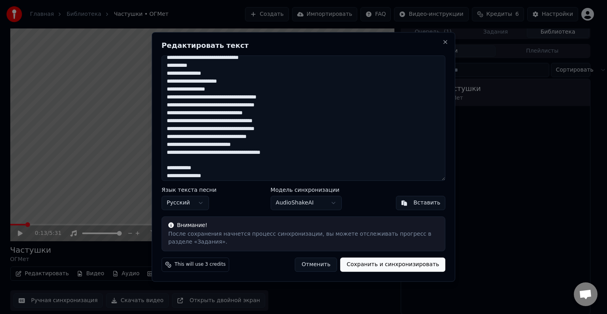
scroll to position [158, 0]
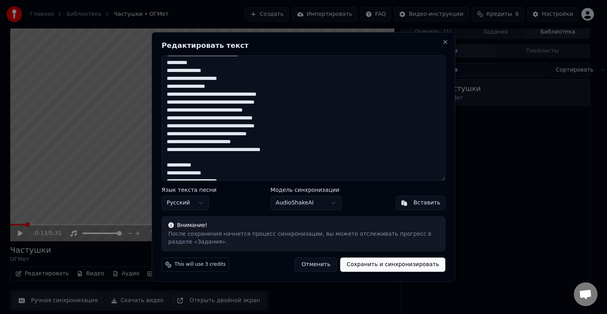
click at [193, 155] on textarea at bounding box center [304, 117] width 284 height 125
click at [175, 156] on textarea at bounding box center [304, 117] width 284 height 125
click at [188, 158] on textarea at bounding box center [304, 117] width 284 height 125
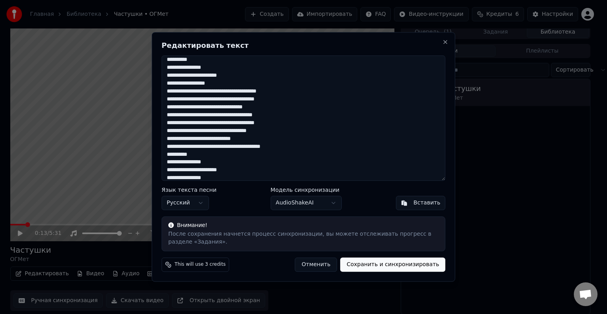
scroll to position [165, 0]
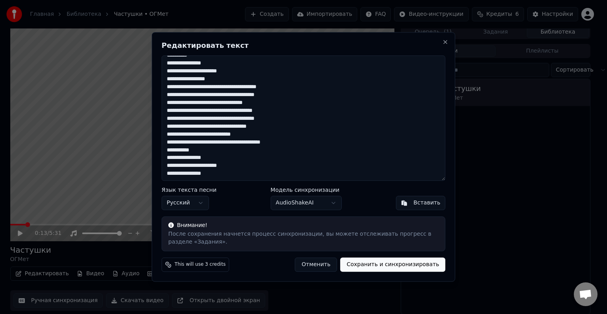
click at [235, 154] on textarea at bounding box center [304, 117] width 284 height 125
drag, startPoint x: 189, startPoint y: 150, endPoint x: 213, endPoint y: 153, distance: 24.6
click at [191, 150] on textarea at bounding box center [304, 117] width 284 height 125
type textarea "**********"
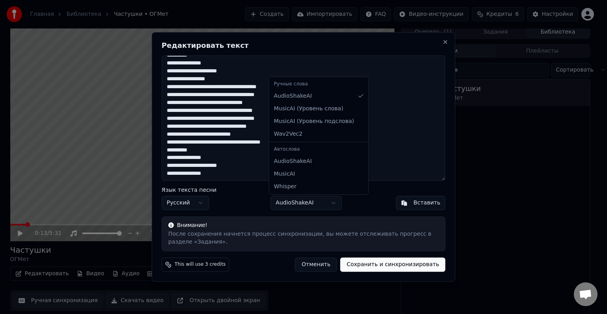
click at [322, 206] on body "Главная Библиотека Частушки • ОГМет Создать Импортировать FAQ Видео-инструкции …" at bounding box center [300, 153] width 600 height 314
click at [321, 206] on body "Главная Библиотека Частушки • ОГМет Создать Импортировать FAQ Видео-инструкции …" at bounding box center [300, 153] width 600 height 314
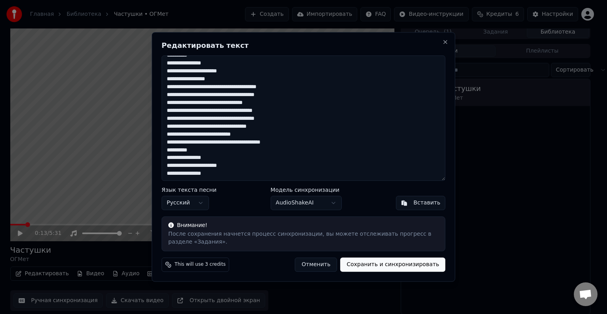
click at [389, 267] on button "Сохранить и синхронизировать" at bounding box center [392, 265] width 105 height 14
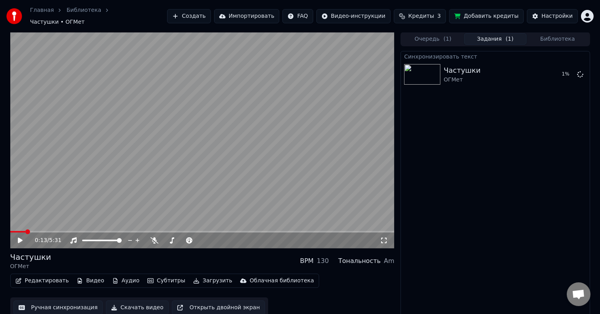
scroll to position [0, 0]
drag, startPoint x: 19, startPoint y: 230, endPoint x: 15, endPoint y: 229, distance: 4.5
click at [15, 233] on div "0:23 / 5:31" at bounding box center [202, 241] width 384 height 16
click at [12, 233] on div "0:23 / 5:31" at bounding box center [202, 241] width 384 height 16
click at [12, 231] on span at bounding box center [11, 232] width 2 height 2
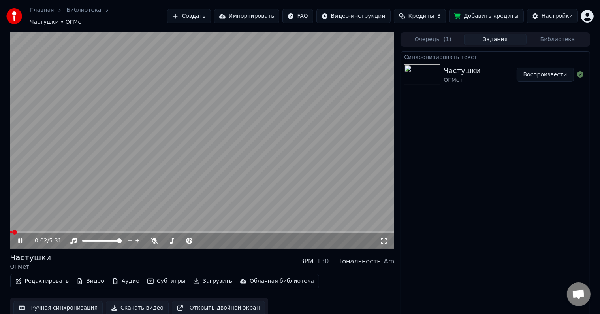
click at [6, 228] on div "0:02 / 5:31 Частушки ОГМет BPM 130 Тональность Am Редактировать Видео Аудио Суб…" at bounding box center [300, 175] width 592 height 286
click at [33, 231] on span at bounding box center [202, 232] width 384 height 2
click at [52, 231] on span at bounding box center [202, 232] width 384 height 2
click at [191, 179] on video at bounding box center [202, 140] width 384 height 216
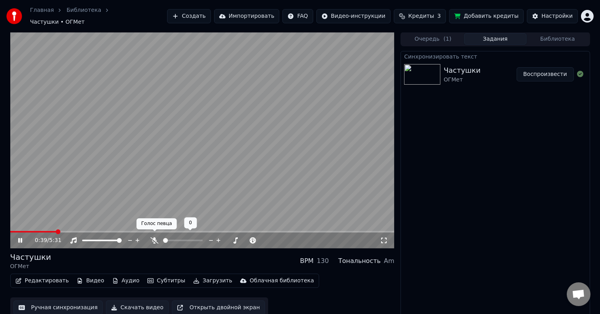
click at [156, 238] on icon at bounding box center [154, 240] width 8 height 6
click at [156, 237] on icon at bounding box center [154, 240] width 8 height 6
click at [218, 238] on span at bounding box center [217, 240] width 5 height 5
click at [112, 278] on icon "button" at bounding box center [115, 281] width 6 height 6
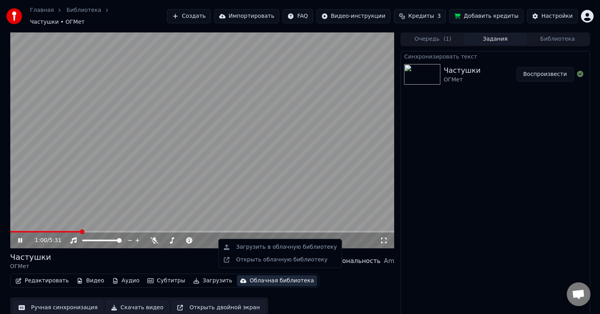
click at [306, 294] on div "Редактировать Видео Аудио Субтитры Загрузить Облачная библиотека Ручная синхрон…" at bounding box center [202, 295] width 384 height 44
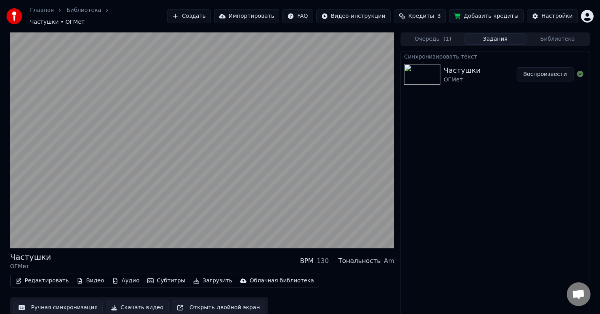
click at [62, 302] on button "Ручная синхронизация" at bounding box center [58, 307] width 90 height 14
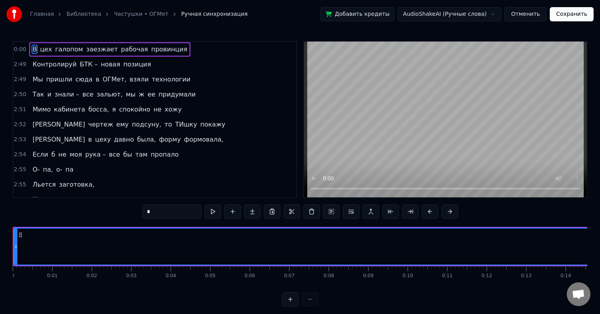
click at [187, 210] on input "*" at bounding box center [171, 211] width 59 height 14
click at [39, 65] on span "Контролируй" at bounding box center [55, 64] width 46 height 9
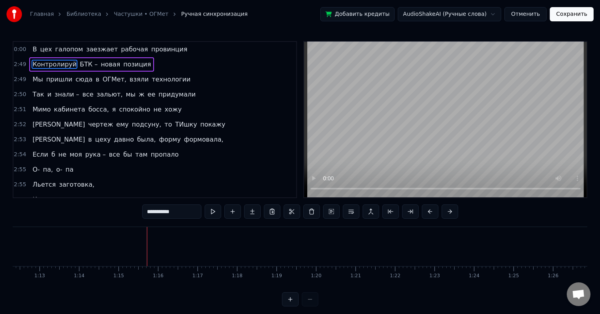
scroll to position [0, 2951]
click at [424, 158] on video at bounding box center [445, 119] width 283 height 155
click at [534, 252] on div "галопом" at bounding box center [538, 246] width 1019 height 39
type input "*******"
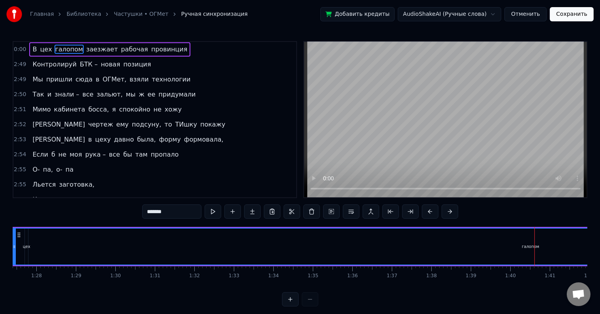
drag, startPoint x: 30, startPoint y: 248, endPoint x: 25, endPoint y: 241, distance: 8.8
click at [13, 241] on div at bounding box center [14, 246] width 3 height 36
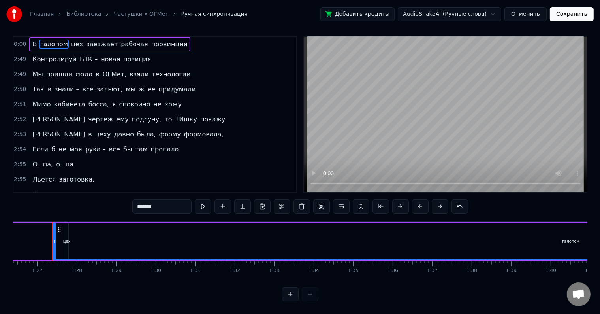
scroll to position [12, 0]
click at [309, 297] on div at bounding box center [300, 294] width 36 height 14
drag, startPoint x: 309, startPoint y: 297, endPoint x: 291, endPoint y: 297, distance: 17.8
click at [303, 297] on div at bounding box center [300, 294] width 36 height 14
click at [291, 297] on button at bounding box center [290, 294] width 17 height 14
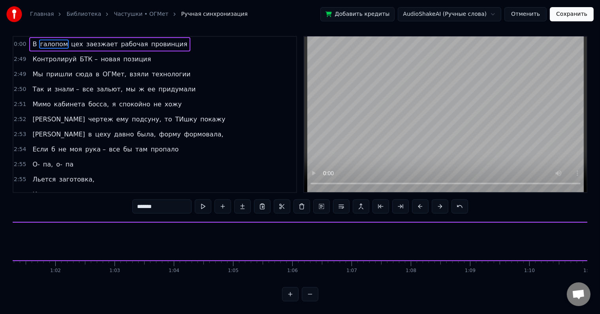
click at [291, 297] on button at bounding box center [290, 294] width 17 height 14
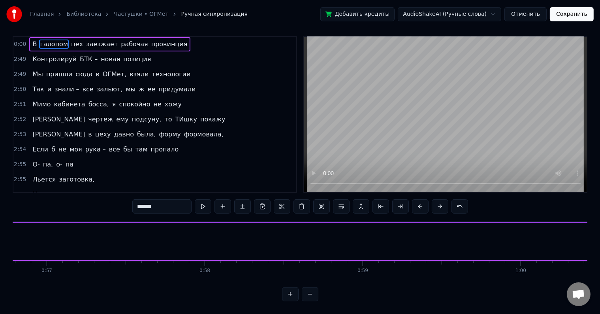
click at [291, 297] on button at bounding box center [290, 294] width 17 height 14
click at [291, 296] on button at bounding box center [290, 294] width 17 height 14
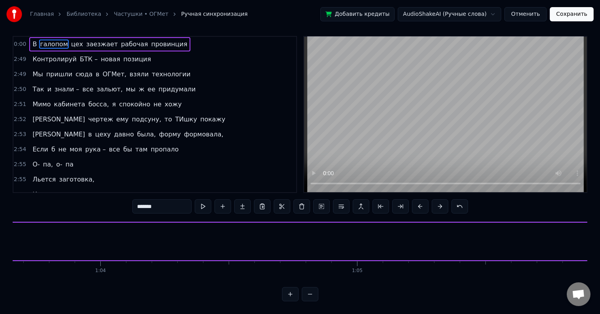
drag, startPoint x: 301, startPoint y: 295, endPoint x: 306, endPoint y: 295, distance: 4.7
click at [302, 295] on div at bounding box center [300, 294] width 36 height 14
click at [308, 295] on button at bounding box center [310, 294] width 17 height 14
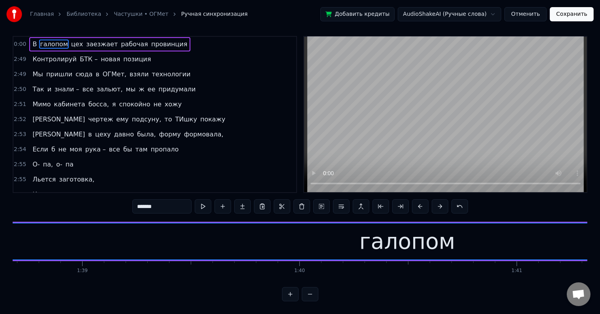
click at [308, 295] on button at bounding box center [310, 294] width 17 height 14
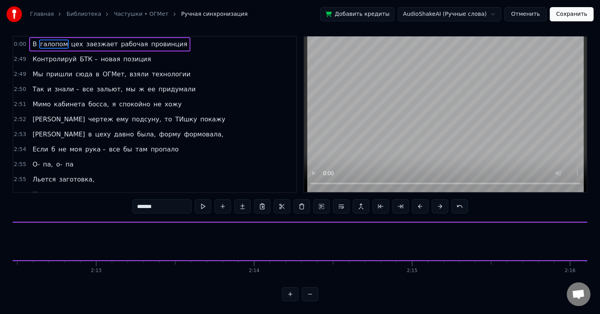
click at [309, 295] on button at bounding box center [310, 294] width 17 height 14
click at [309, 294] on button at bounding box center [310, 294] width 17 height 14
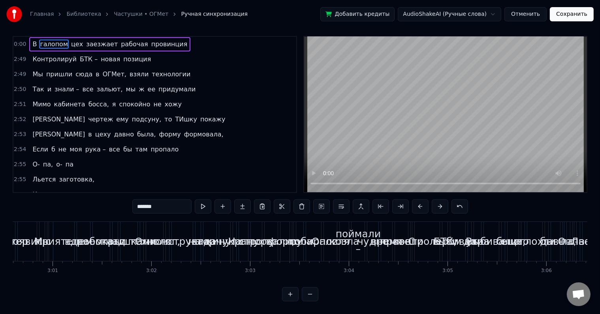
click at [309, 294] on button at bounding box center [310, 294] width 17 height 14
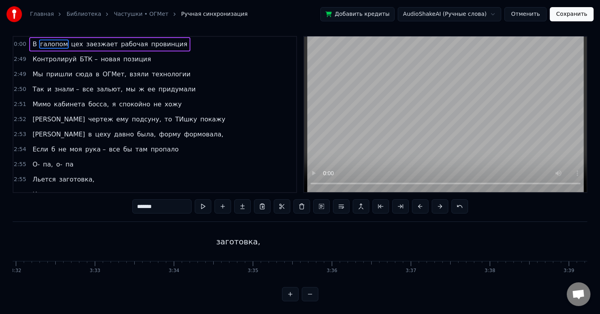
click at [310, 294] on button at bounding box center [310, 294] width 17 height 14
click at [310, 294] on div at bounding box center [300, 294] width 36 height 14
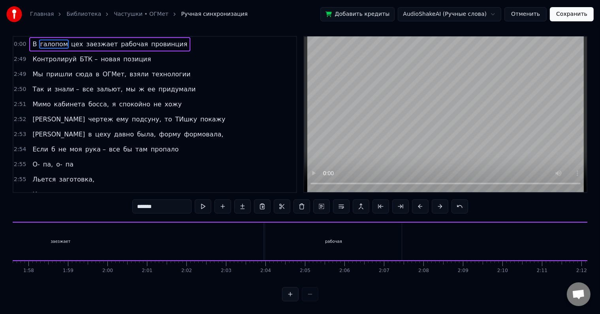
click at [310, 294] on div at bounding box center [300, 294] width 36 height 14
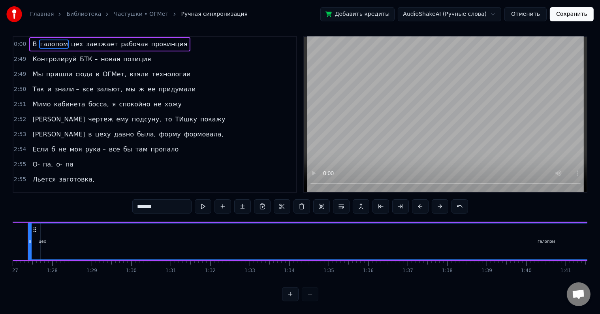
scroll to position [0, 3411]
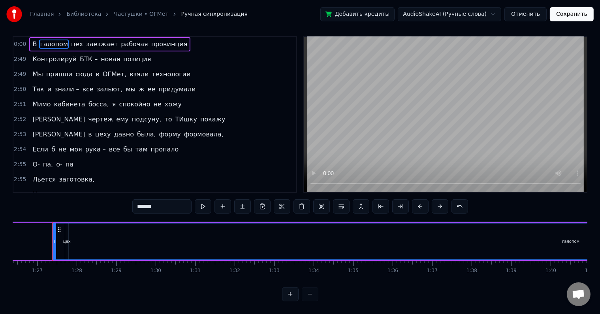
click at [310, 293] on div at bounding box center [300, 294] width 36 height 14
drag, startPoint x: 543, startPoint y: 235, endPoint x: 399, endPoint y: 232, distance: 144.6
click at [399, 232] on div "галопом" at bounding box center [571, 241] width 1036 height 36
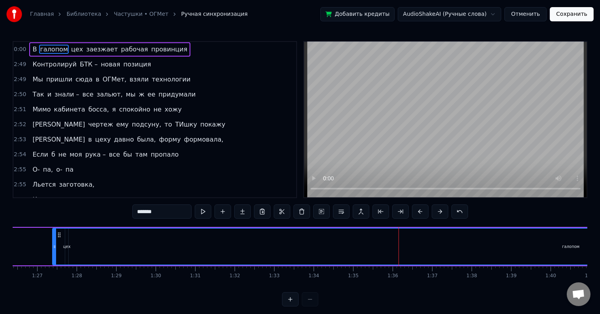
click at [431, 229] on div "галопом" at bounding box center [571, 246] width 1036 height 36
drag, startPoint x: 428, startPoint y: 229, endPoint x: 379, endPoint y: 229, distance: 49.0
click at [387, 228] on div "галопом" at bounding box center [571, 246] width 1036 height 36
drag, startPoint x: 350, startPoint y: 235, endPoint x: 335, endPoint y: 237, distance: 14.4
click at [345, 237] on div "галопом" at bounding box center [571, 246] width 1036 height 36
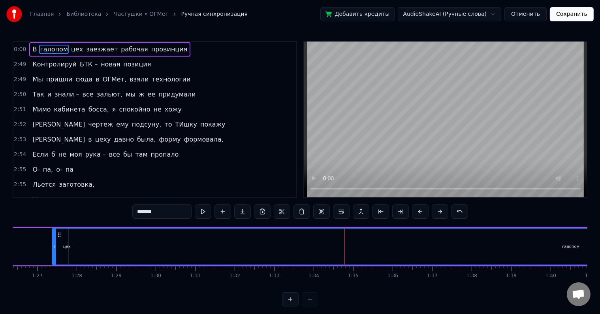
drag, startPoint x: 318, startPoint y: 241, endPoint x: 291, endPoint y: 243, distance: 26.9
click at [311, 242] on div "галопом" at bounding box center [571, 246] width 1036 height 36
drag, startPoint x: 52, startPoint y: 241, endPoint x: 37, endPoint y: 227, distance: 20.9
click at [40, 231] on div at bounding box center [41, 246] width 3 height 36
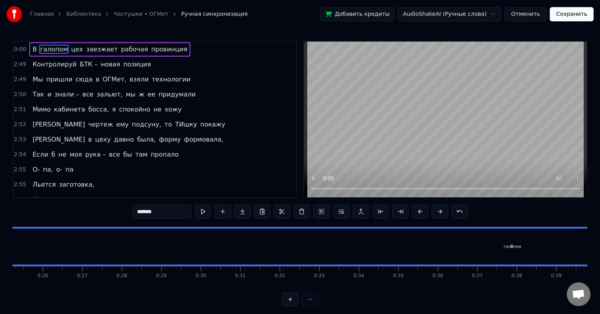
drag, startPoint x: 60, startPoint y: 233, endPoint x: 11, endPoint y: 235, distance: 48.6
click at [11, 235] on div "Главная Библиотека Частушки • ОГМет Ручная синхронизация Добавить кредиты Audio…" at bounding box center [300, 153] width 600 height 306
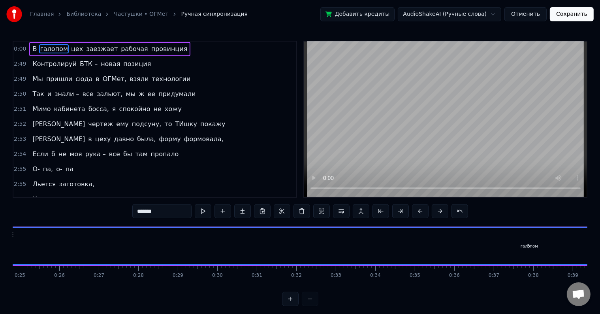
scroll to position [0, 0]
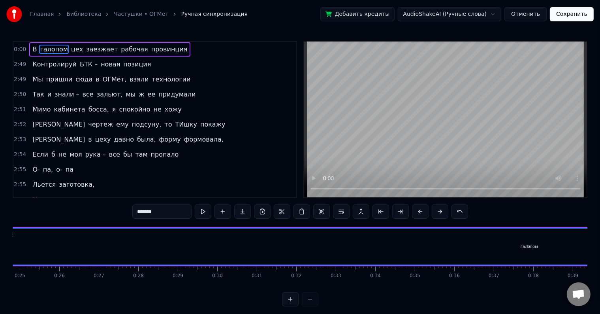
drag, startPoint x: 441, startPoint y: 241, endPoint x: 341, endPoint y: 232, distance: 100.7
click at [324, 235] on div "галопом" at bounding box center [529, 246] width 1047 height 36
drag, startPoint x: 348, startPoint y: 226, endPoint x: 327, endPoint y: 226, distance: 20.5
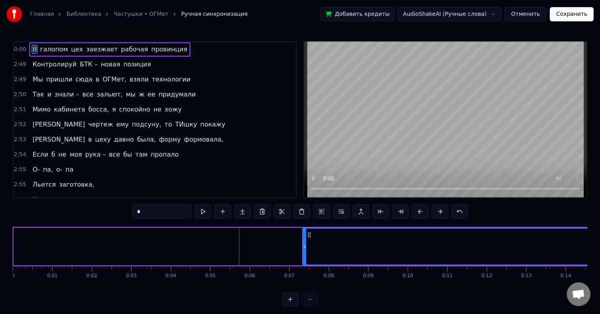
drag, startPoint x: 21, startPoint y: 234, endPoint x: 330, endPoint y: 253, distance: 310.2
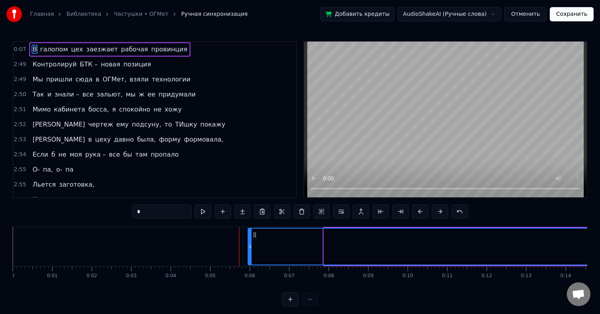
drag, startPoint x: 324, startPoint y: 254, endPoint x: 248, endPoint y: 253, distance: 75.8
click at [248, 253] on div at bounding box center [249, 246] width 3 height 36
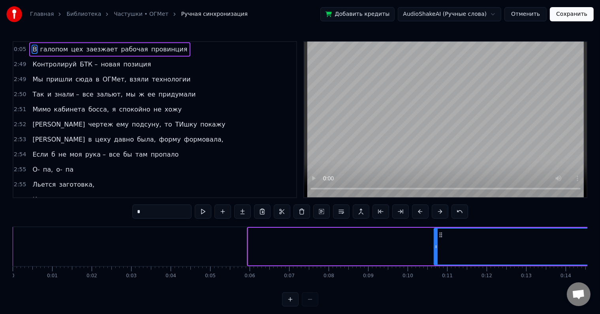
drag, startPoint x: 248, startPoint y: 253, endPoint x: 434, endPoint y: 251, distance: 186.0
click at [434, 251] on div at bounding box center [435, 246] width 3 height 36
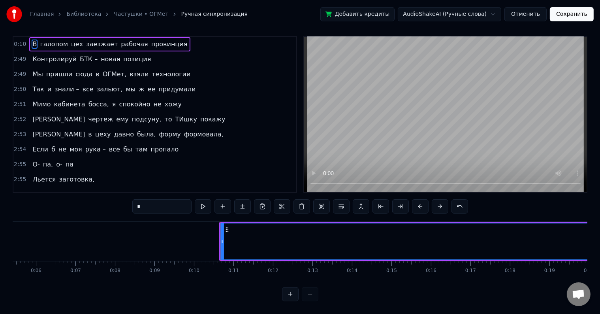
scroll to position [0, 509]
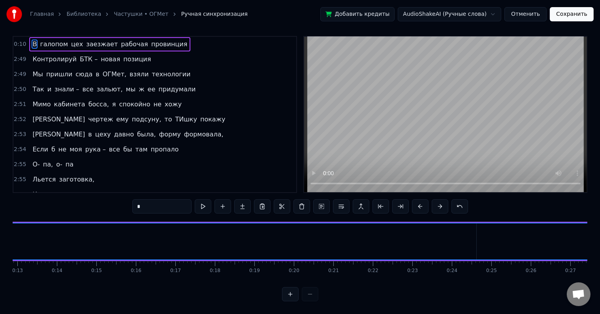
click at [205, 202] on button at bounding box center [203, 206] width 17 height 14
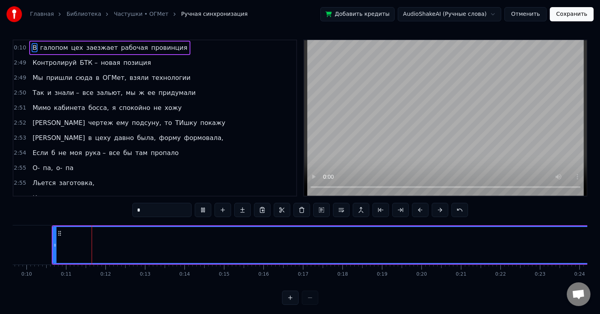
scroll to position [0, 0]
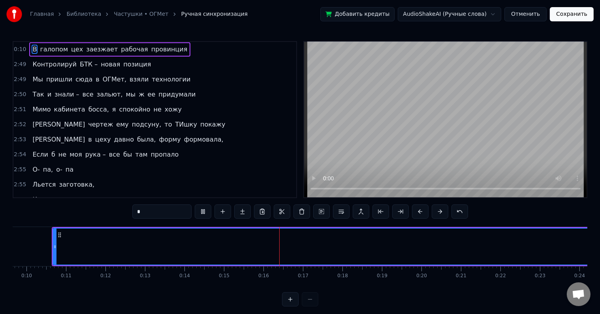
click at [533, 15] on button "Отменить" at bounding box center [525, 14] width 42 height 14
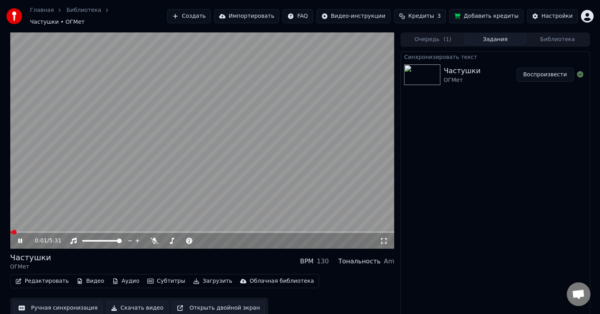
click at [61, 304] on button "Ручная синхронизация" at bounding box center [58, 308] width 90 height 14
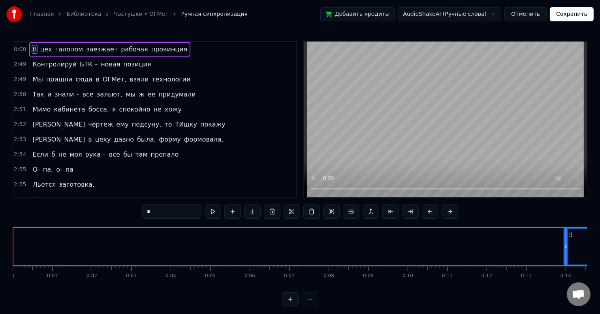
drag, startPoint x: 15, startPoint y: 243, endPoint x: 562, endPoint y: 246, distance: 547.4
click at [564, 246] on icon at bounding box center [565, 246] width 3 height 6
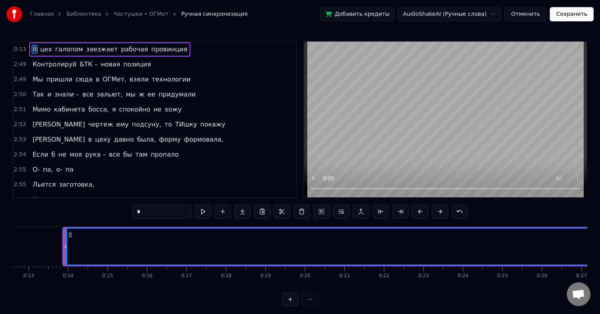
scroll to position [0, 509]
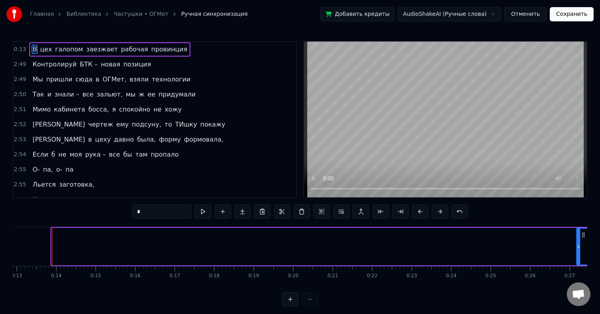
drag, startPoint x: 53, startPoint y: 244, endPoint x: 578, endPoint y: 242, distance: 524.9
click at [578, 242] on div at bounding box center [578, 246] width 3 height 36
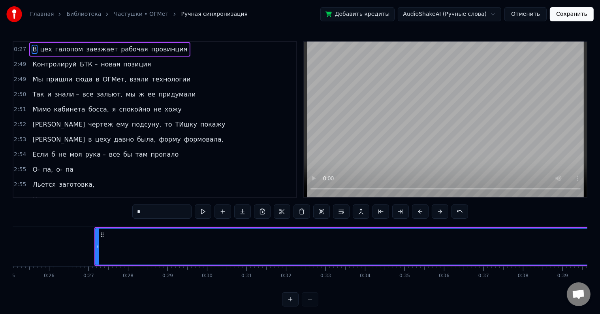
scroll to position [0, 1035]
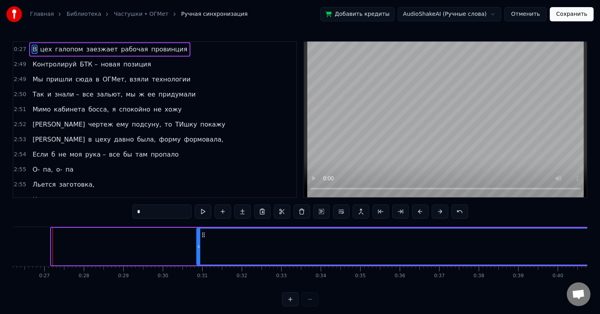
drag, startPoint x: 53, startPoint y: 246, endPoint x: 199, endPoint y: 252, distance: 145.4
click at [199, 252] on div at bounding box center [198, 246] width 3 height 36
click at [332, 148] on video at bounding box center [445, 119] width 283 height 155
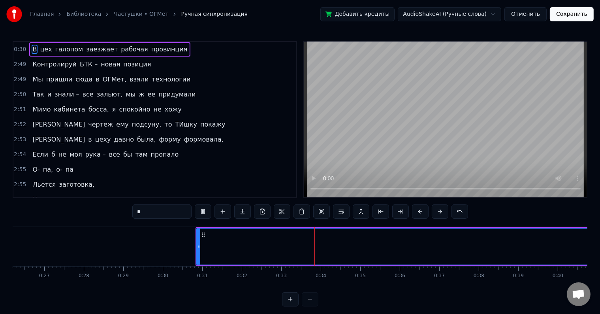
click at [39, 50] on span "цех" at bounding box center [45, 49] width 13 height 9
type input "***"
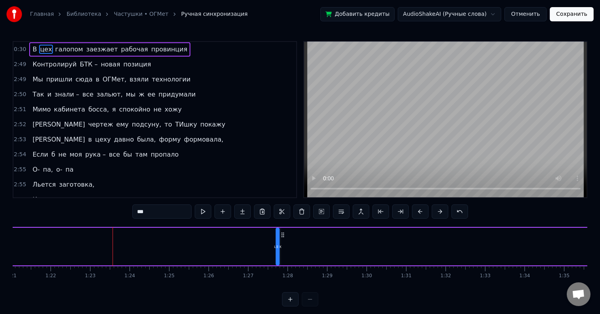
scroll to position [0, 3261]
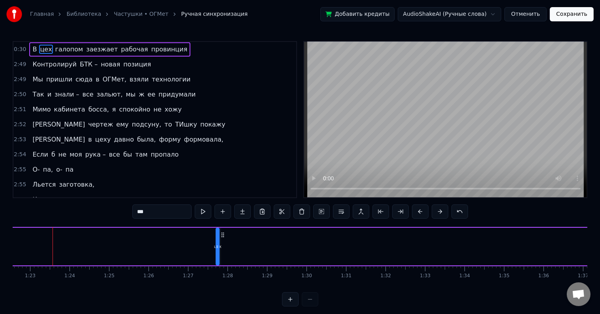
click at [216, 247] on icon at bounding box center [217, 246] width 3 height 6
drag, startPoint x: 216, startPoint y: 247, endPoint x: 184, endPoint y: 246, distance: 32.0
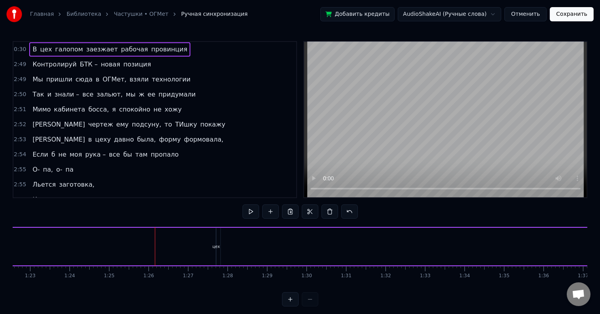
click at [216, 250] on div "цех" at bounding box center [216, 246] width 1 height 38
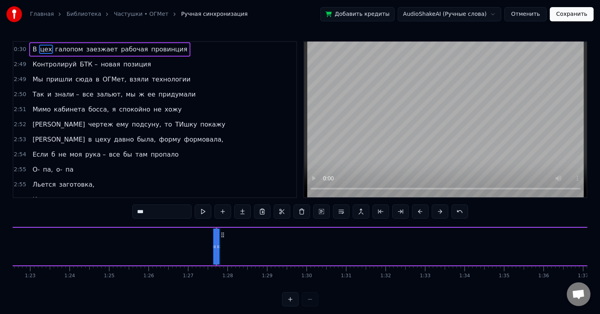
drag, startPoint x: 221, startPoint y: 235, endPoint x: 215, endPoint y: 235, distance: 6.0
click at [220, 235] on icon at bounding box center [223, 234] width 6 height 6
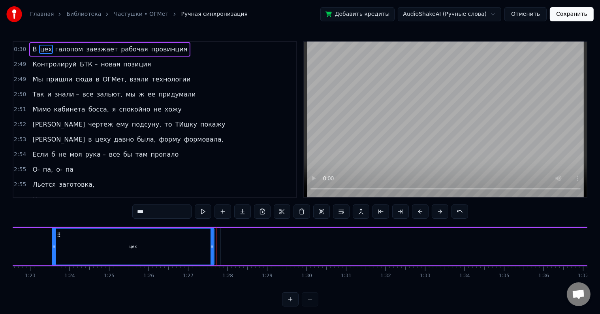
drag, startPoint x: 215, startPoint y: 237, endPoint x: 53, endPoint y: 237, distance: 162.7
click at [53, 237] on div at bounding box center [54, 246] width 3 height 36
click at [182, 250] on div "цех" at bounding box center [133, 246] width 161 height 36
click at [125, 243] on div "цех" at bounding box center [133, 246] width 161 height 36
drag, startPoint x: 86, startPoint y: 238, endPoint x: 78, endPoint y: 238, distance: 8.7
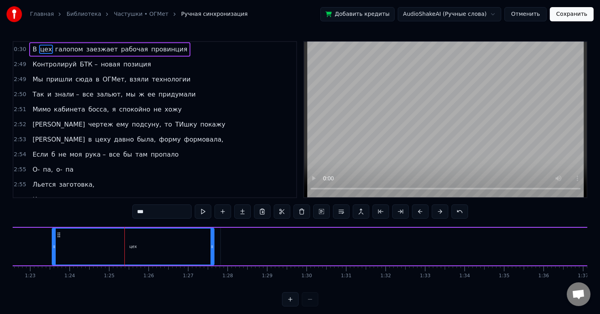
click at [81, 238] on div "цех" at bounding box center [133, 246] width 161 height 36
drag, startPoint x: 62, startPoint y: 236, endPoint x: 54, endPoint y: 236, distance: 7.9
click at [58, 236] on div "цех" at bounding box center [133, 246] width 161 height 36
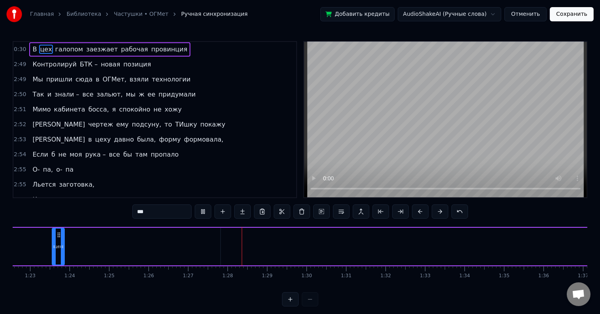
drag, startPoint x: 211, startPoint y: 249, endPoint x: 62, endPoint y: 245, distance: 149.7
click at [62, 245] on icon at bounding box center [62, 246] width 3 height 6
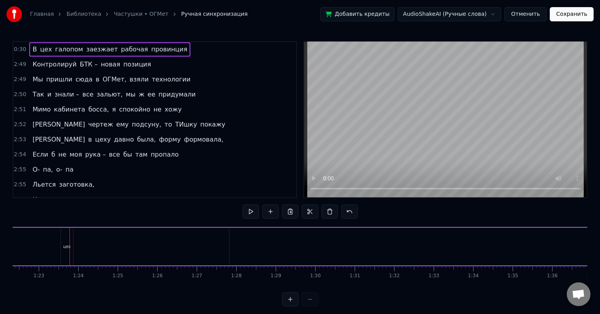
click at [39, 51] on span "цех" at bounding box center [45, 49] width 13 height 9
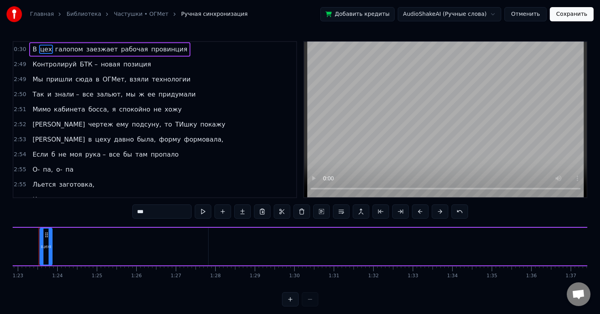
click at [32, 49] on span "В" at bounding box center [35, 49] width 6 height 9
type input "*"
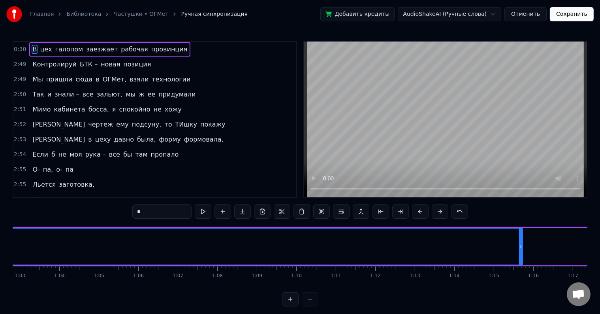
click at [48, 47] on div "В цех галопом заезжает рабочая провинция" at bounding box center [109, 49] width 161 height 14
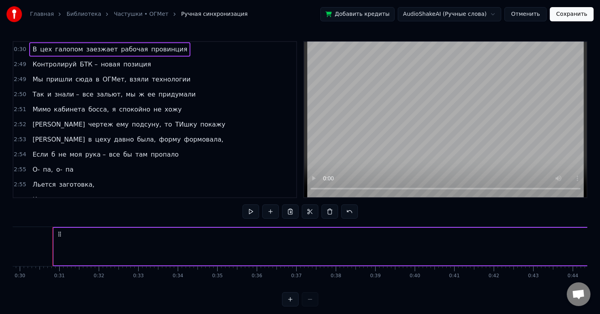
click at [85, 51] on span "заезжает" at bounding box center [101, 49] width 33 height 9
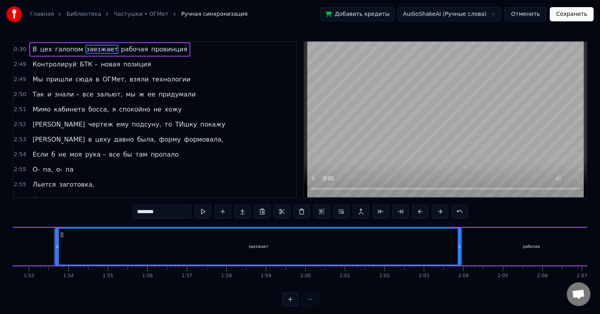
scroll to position [0, 4449]
drag, startPoint x: 21, startPoint y: 46, endPoint x: 41, endPoint y: 51, distance: 20.7
click at [21, 46] on span "0:30" at bounding box center [20, 49] width 12 height 8
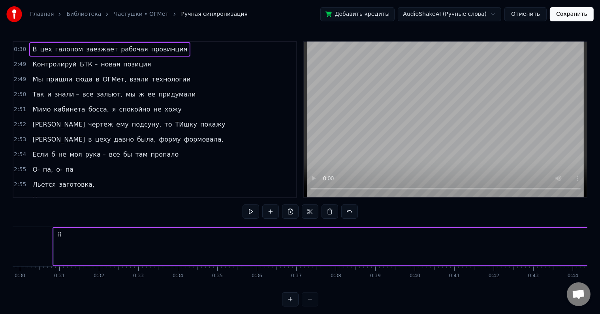
click at [51, 64] on span "Контролируй" at bounding box center [55, 64] width 46 height 9
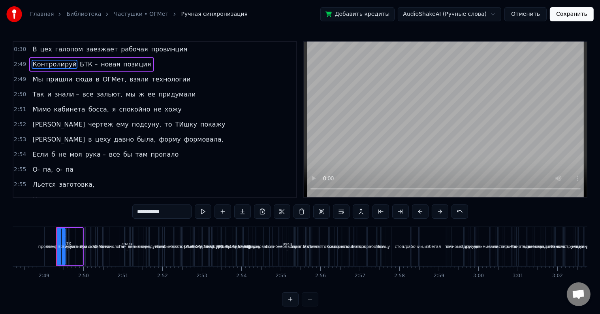
scroll to position [0, 6647]
click at [19, 64] on span "2:49" at bounding box center [20, 64] width 12 height 8
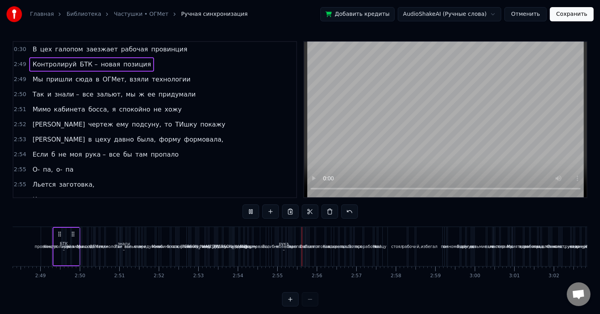
click at [57, 139] on div "Я в цеху давно была, форму формовала," at bounding box center [127, 139] width 197 height 14
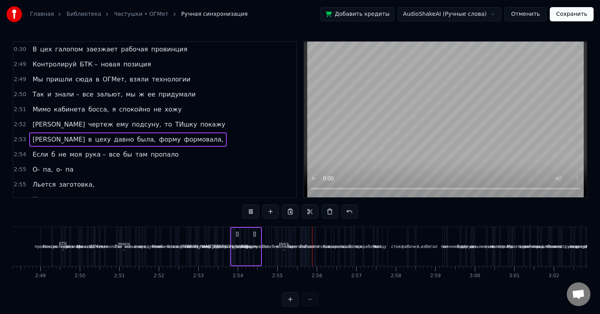
click at [59, 151] on span "не" at bounding box center [62, 154] width 9 height 9
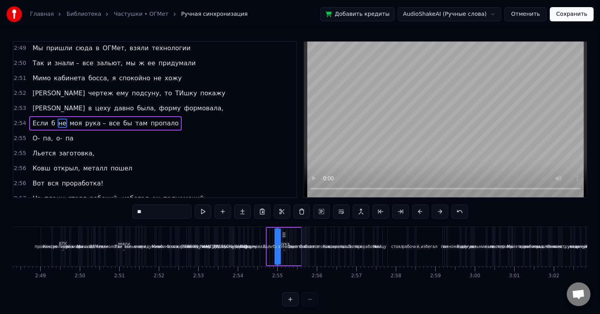
click at [64, 165] on span "открыл," at bounding box center [67, 168] width 28 height 9
type input "*******"
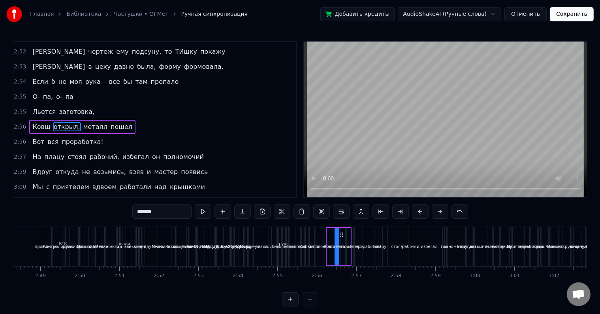
scroll to position [75, 0]
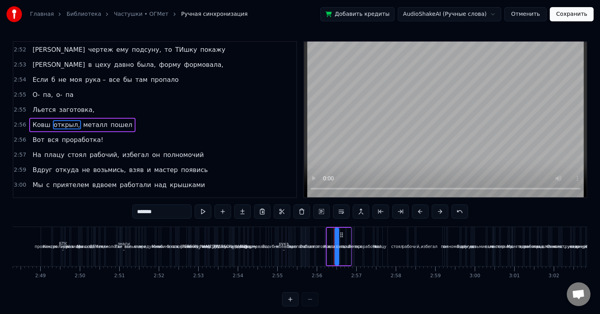
click at [532, 14] on button "Отменить" at bounding box center [525, 14] width 42 height 14
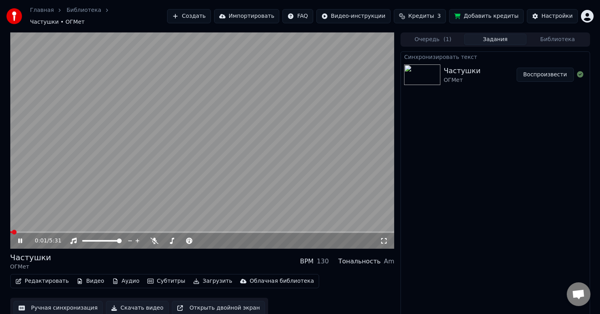
scroll to position [0, 0]
click at [72, 311] on div "Ручная синхронизация Скачать видео Открыть двойной экран" at bounding box center [139, 307] width 258 height 21
click at [73, 306] on button "Ручная синхронизация" at bounding box center [58, 307] width 90 height 14
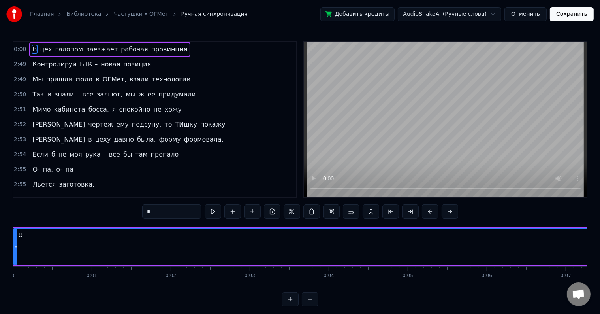
click at [527, 11] on button "Отменить" at bounding box center [525, 14] width 42 height 14
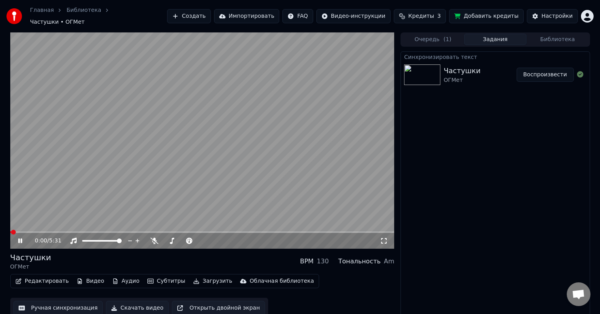
click at [542, 32] on div "Очередь ( 1 ) Задания Библиотека" at bounding box center [494, 39] width 189 height 14
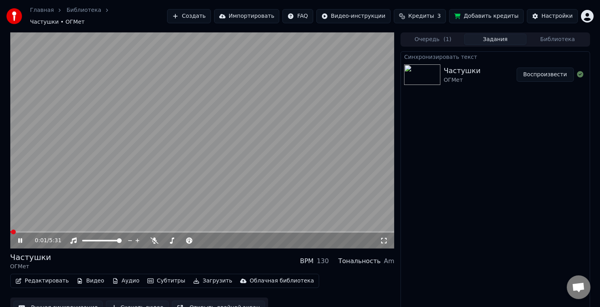
click at [540, 34] on button "Библиотека" at bounding box center [557, 39] width 62 height 11
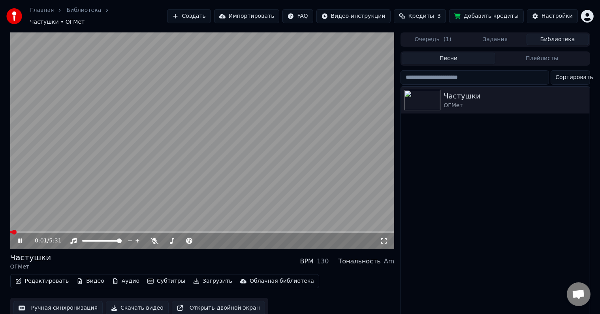
click at [427, 35] on button "Очередь ( 1 )" at bounding box center [433, 39] width 62 height 11
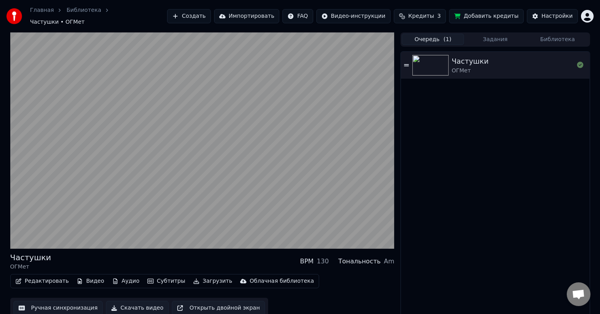
click at [250, 278] on div "Облачная библиотека" at bounding box center [282, 281] width 64 height 8
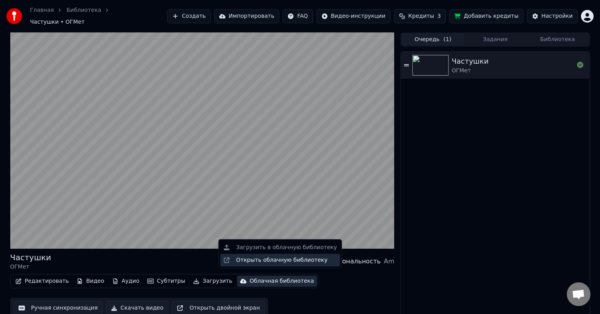
click at [263, 261] on div "Открыть облачную библиотеку" at bounding box center [282, 260] width 92 height 8
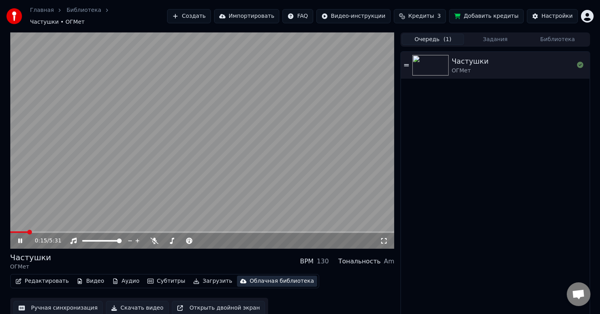
scroll to position [0, 0]
click at [36, 280] on button "Редактировать" at bounding box center [42, 280] width 60 height 11
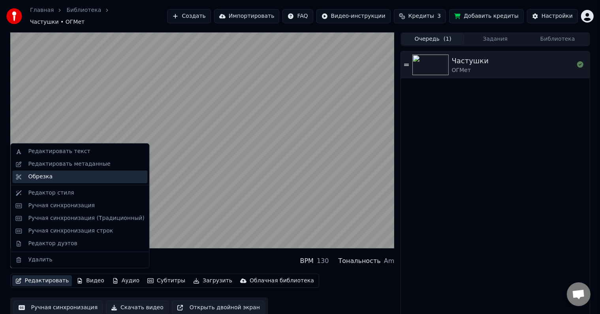
click at [40, 173] on div "Обрезка" at bounding box center [40, 177] width 24 height 8
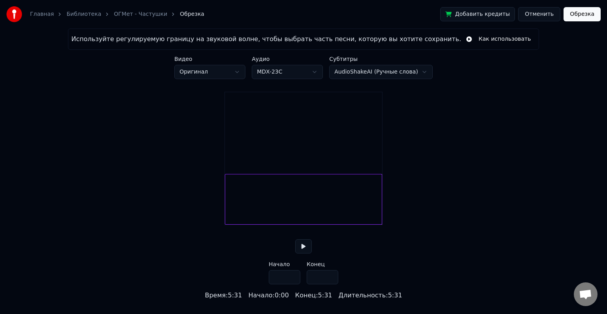
click at [301, 253] on button at bounding box center [303, 246] width 17 height 14
click at [302, 253] on button at bounding box center [303, 246] width 17 height 14
click at [301, 201] on div at bounding box center [302, 199] width 2 height 50
click at [319, 207] on div at bounding box center [319, 199] width 2 height 50
click at [316, 207] on div at bounding box center [317, 199] width 2 height 50
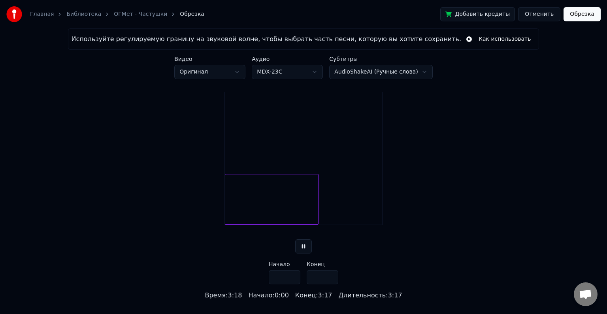
click at [303, 205] on div at bounding box center [272, 199] width 94 height 51
click at [309, 205] on div at bounding box center [272, 199] width 94 height 51
click at [305, 253] on button at bounding box center [303, 246] width 17 height 14
click at [314, 219] on div at bounding box center [313, 199] width 2 height 50
click at [306, 218] on div at bounding box center [270, 199] width 90 height 51
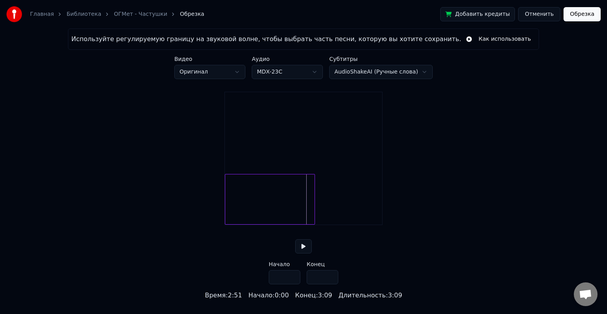
click at [312, 217] on div at bounding box center [313, 199] width 2 height 50
click at [302, 253] on button at bounding box center [303, 246] width 17 height 14
click at [318, 223] on div at bounding box center [317, 199] width 2 height 50
click at [315, 223] on div at bounding box center [314, 199] width 2 height 50
click at [316, 223] on div at bounding box center [315, 199] width 2 height 50
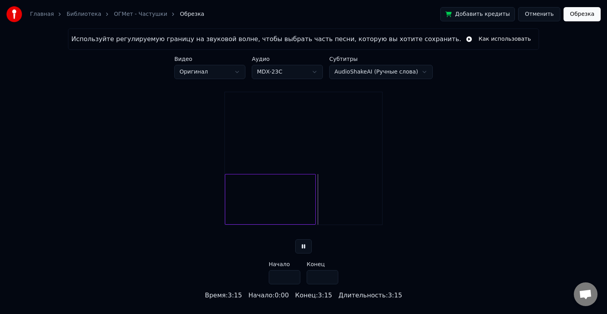
click at [315, 223] on div at bounding box center [314, 199] width 2 height 50
click at [330, 282] on input "*****" at bounding box center [322, 277] width 32 height 14
click at [330, 284] on input "*****" at bounding box center [322, 277] width 32 height 14
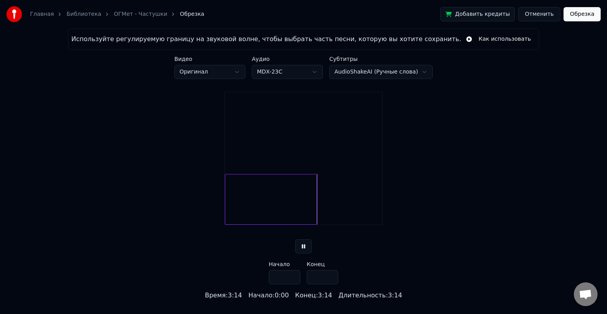
click at [330, 284] on input "*****" at bounding box center [322, 277] width 32 height 14
type input "*****"
click at [330, 284] on input "*****" at bounding box center [322, 277] width 32 height 14
click at [579, 13] on button "Обрезка" at bounding box center [581, 14] width 37 height 14
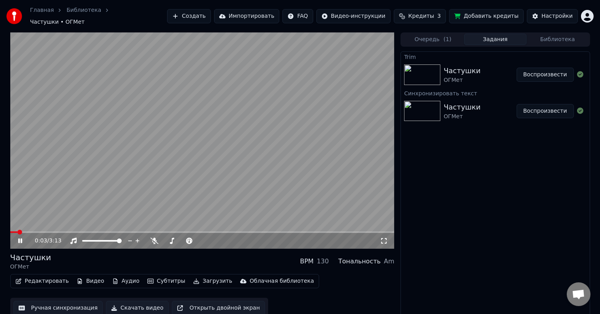
click at [357, 231] on span at bounding box center [202, 232] width 384 height 2
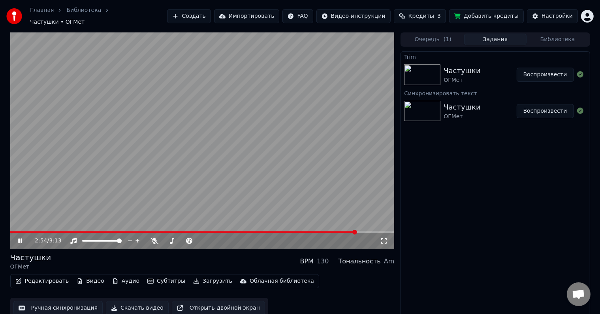
click at [376, 226] on video at bounding box center [202, 140] width 384 height 216
click at [22, 239] on icon at bounding box center [26, 240] width 19 height 6
click at [381, 231] on span at bounding box center [202, 232] width 384 height 2
click at [459, 245] on div "Trim Частушки ОГМет Воспроизвести Синхронизировать текст Частушки ОГМет Воспрои…" at bounding box center [494, 184] width 189 height 267
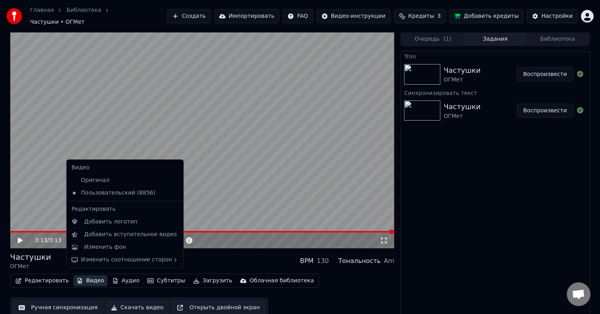
click at [86, 281] on button "Видео" at bounding box center [90, 280] width 34 height 11
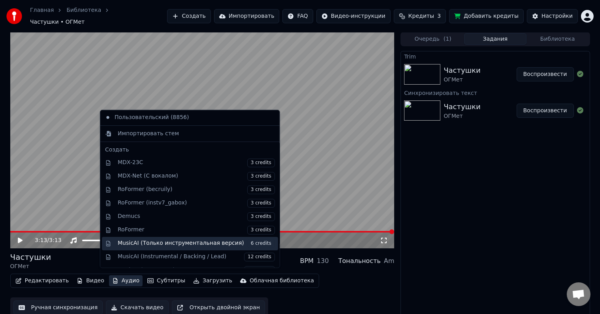
scroll to position [0, 0]
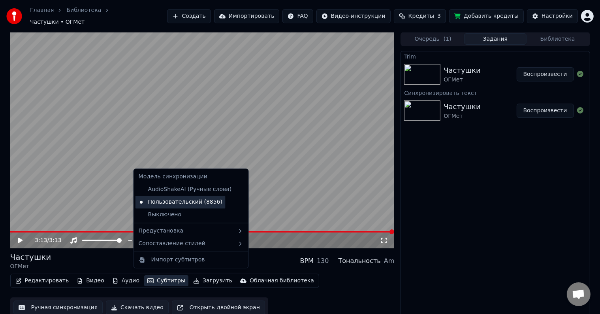
click at [167, 201] on div "Пользовательский (8856)" at bounding box center [180, 201] width 90 height 13
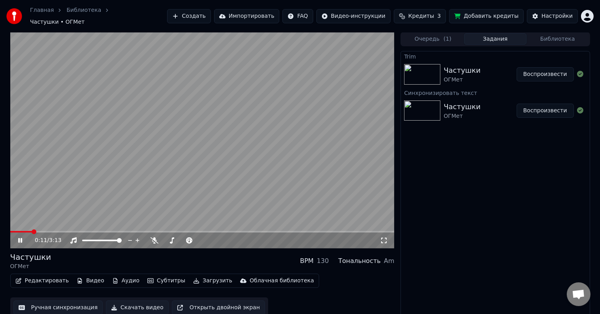
click at [33, 231] on span at bounding box center [202, 232] width 384 height 2
click at [67, 231] on span at bounding box center [202, 232] width 384 height 2
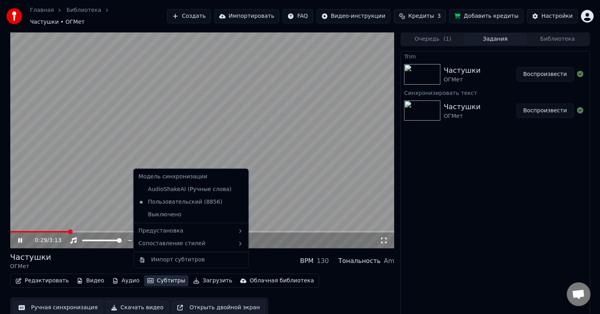
click at [156, 275] on button "Субтитры" at bounding box center [166, 280] width 44 height 11
click at [175, 192] on div "AudioShakeAI (Ручные слова)" at bounding box center [185, 189] width 100 height 13
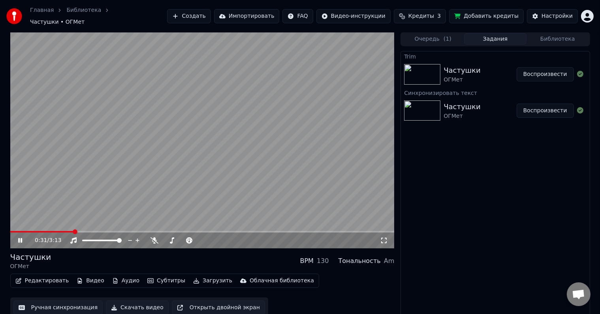
click at [163, 276] on button "Субтитры" at bounding box center [166, 280] width 44 height 11
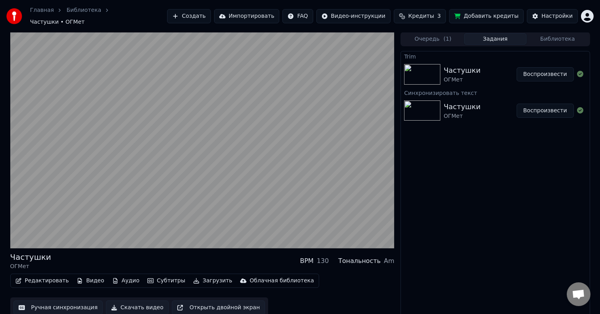
click at [56, 304] on button "Ручная синхронизация" at bounding box center [58, 307] width 90 height 14
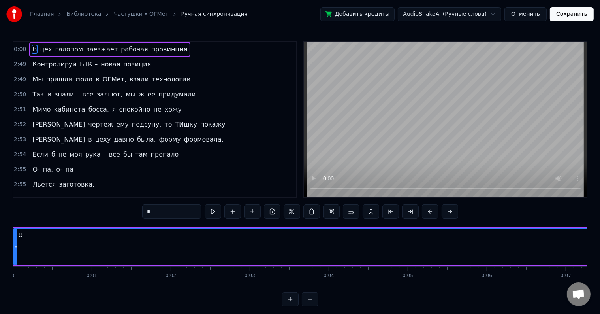
click at [33, 169] on span "О-" at bounding box center [36, 169] width 9 height 9
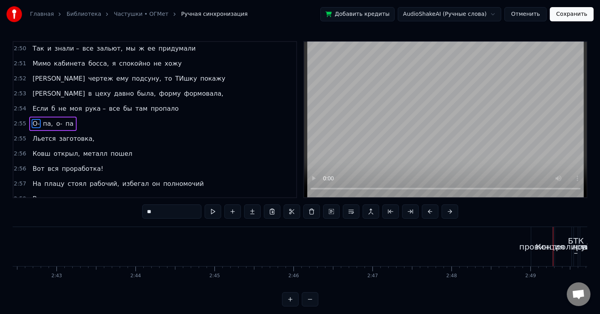
scroll to position [0, 13332]
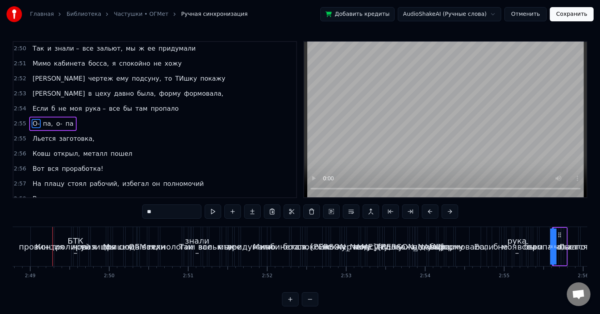
drag, startPoint x: 225, startPoint y: 243, endPoint x: 218, endPoint y: 244, distance: 6.8
click at [224, 243] on div "мы" at bounding box center [224, 247] width 12 height 12
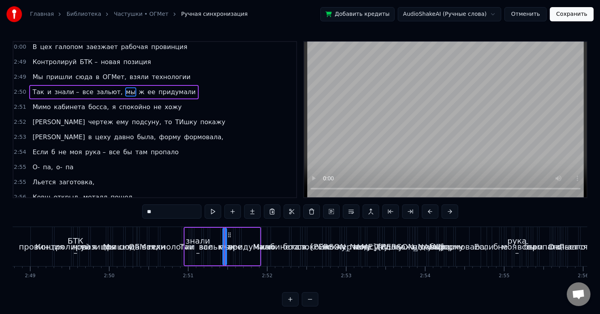
scroll to position [0, 0]
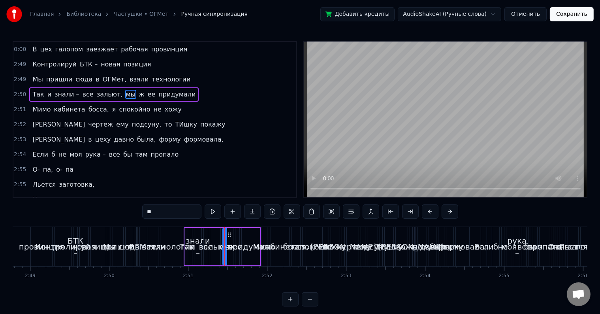
click at [207, 244] on div "зальют," at bounding box center [215, 247] width 32 height 12
drag, startPoint x: 197, startPoint y: 244, endPoint x: 182, endPoint y: 244, distance: 15.8
click at [197, 244] on div "знали –" at bounding box center [198, 247] width 24 height 24
drag, startPoint x: 169, startPoint y: 242, endPoint x: 144, endPoint y: 240, distance: 25.0
click at [167, 242] on div "технологии" at bounding box center [171, 247] width 49 height 12
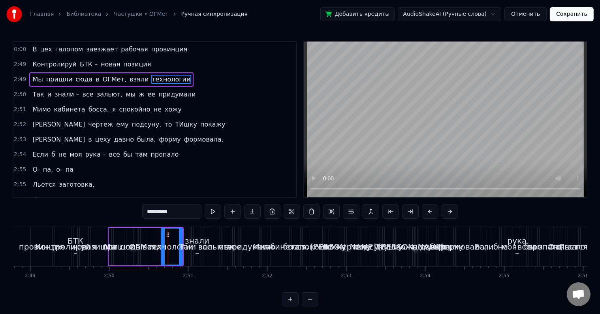
drag, startPoint x: 133, startPoint y: 239, endPoint x: 123, endPoint y: 238, distance: 9.5
click at [128, 238] on div "сюда" at bounding box center [130, 246] width 8 height 38
type input "****"
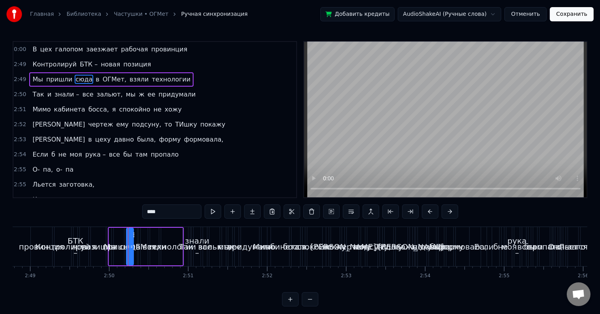
drag, startPoint x: 107, startPoint y: 236, endPoint x: 90, endPoint y: 236, distance: 17.4
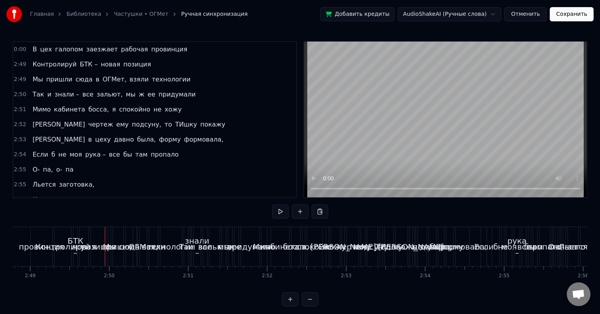
drag, startPoint x: 86, startPoint y: 236, endPoint x: 66, endPoint y: 236, distance: 19.4
click at [84, 236] on div "новая" at bounding box center [84, 246] width 9 height 39
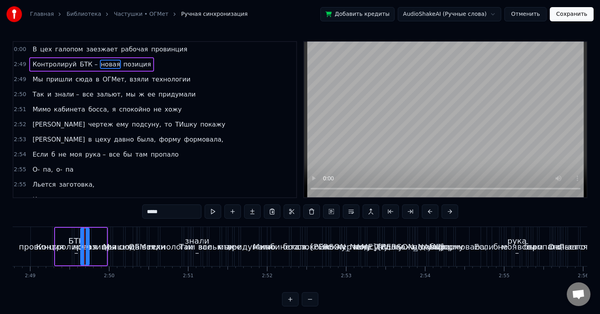
drag, startPoint x: 58, startPoint y: 237, endPoint x: 54, endPoint y: 237, distance: 4.0
click at [57, 237] on div "Контролируй" at bounding box center [63, 246] width 17 height 38
type input "**********"
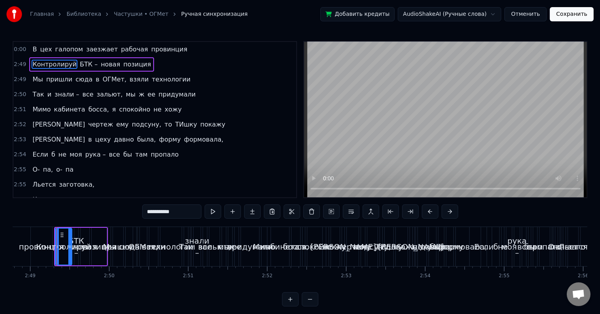
drag, startPoint x: 21, startPoint y: 235, endPoint x: 14, endPoint y: 235, distance: 6.7
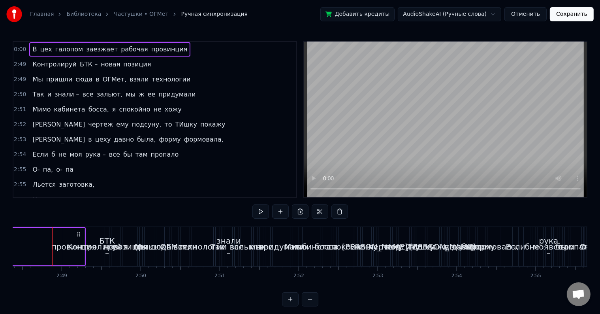
scroll to position [0, 13300]
click at [56, 246] on div "провинция" at bounding box center [74, 247] width 45 height 12
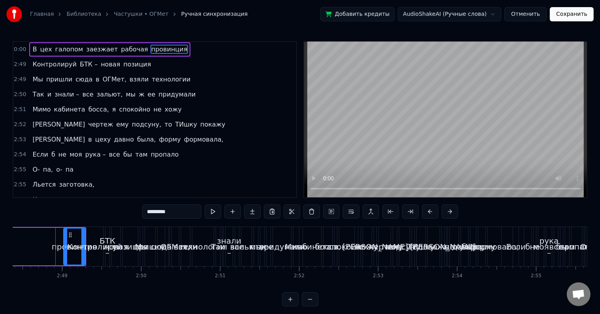
drag, startPoint x: 60, startPoint y: 241, endPoint x: 42, endPoint y: 242, distance: 18.2
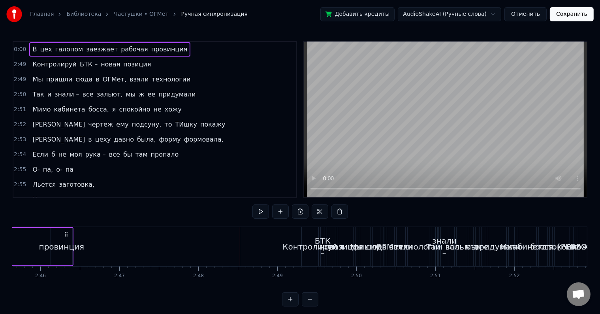
scroll to position [0, 13036]
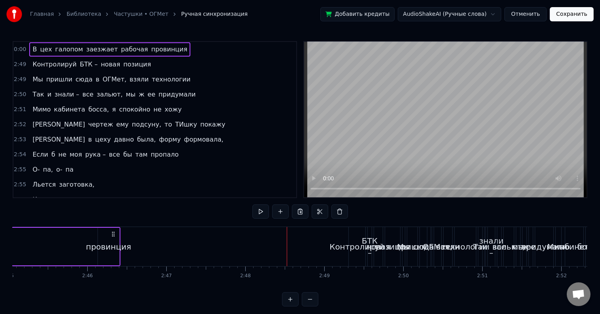
drag, startPoint x: 107, startPoint y: 235, endPoint x: 65, endPoint y: 231, distance: 42.8
click at [110, 231] on icon at bounding box center [113, 234] width 6 height 6
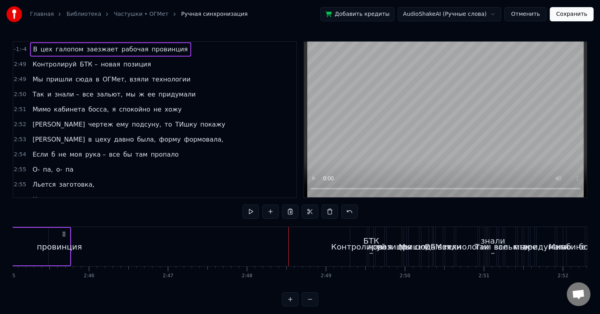
drag, startPoint x: 68, startPoint y: 235, endPoint x: 45, endPoint y: 233, distance: 23.0
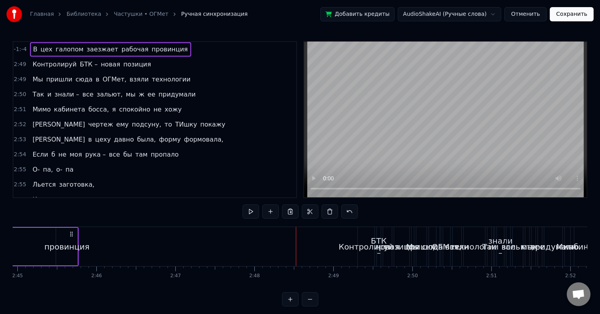
scroll to position [0, 13028]
click at [35, 47] on span "В" at bounding box center [35, 49] width 6 height 9
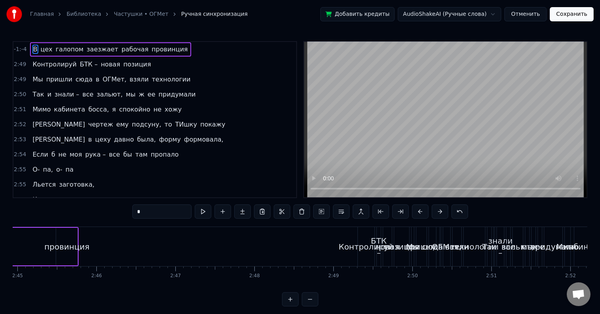
click at [42, 49] on span "цех" at bounding box center [46, 49] width 13 height 9
type input "***"
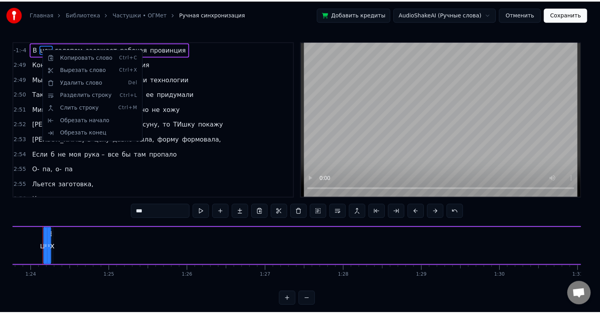
scroll to position [0, 6607]
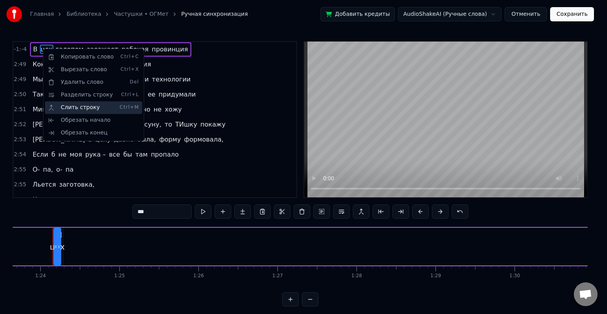
click at [83, 110] on div "Слить строку Ctrl+M" at bounding box center [93, 107] width 97 height 13
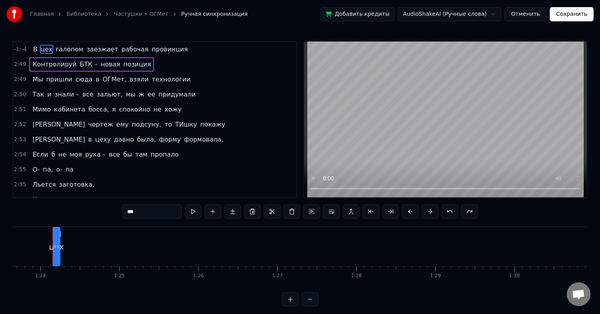
click at [213, 77] on div "2:49 Мы пришли сюда в ОГМет, взяли технологии" at bounding box center [154, 79] width 283 height 15
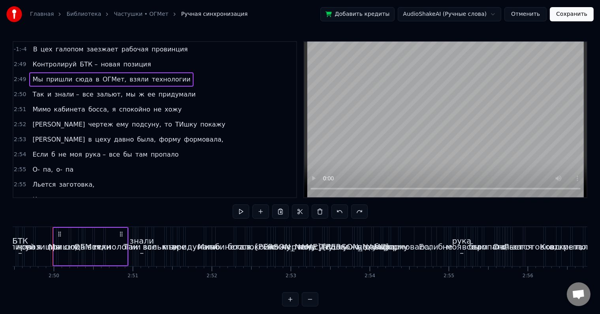
click at [36, 48] on div "В цех галопом заезжает рабочая провинция" at bounding box center [110, 49] width 161 height 14
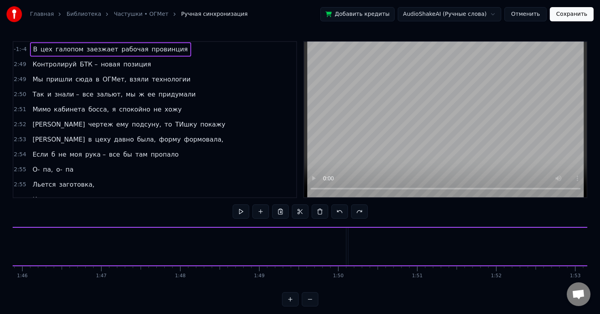
click at [34, 49] on span "В" at bounding box center [35, 49] width 6 height 9
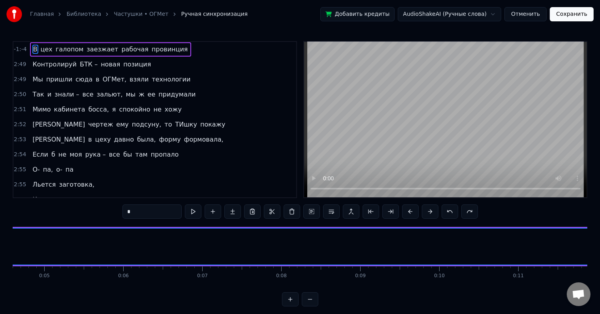
scroll to position [0, 0]
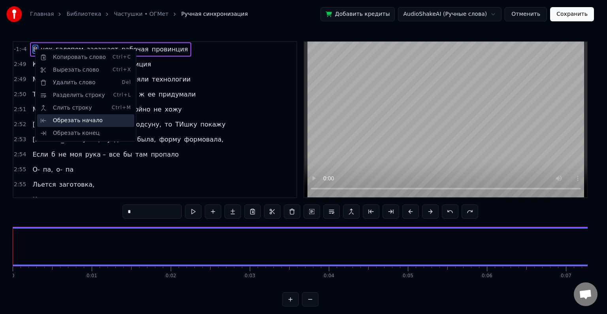
click at [76, 123] on div "Обрезать начало" at bounding box center [85, 120] width 97 height 13
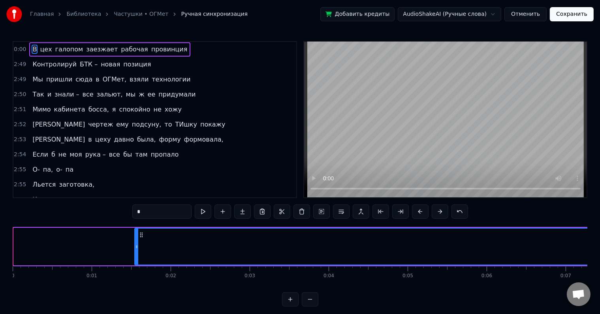
drag, startPoint x: 16, startPoint y: 240, endPoint x: 137, endPoint y: 246, distance: 121.0
click at [137, 246] on div at bounding box center [136, 246] width 3 height 36
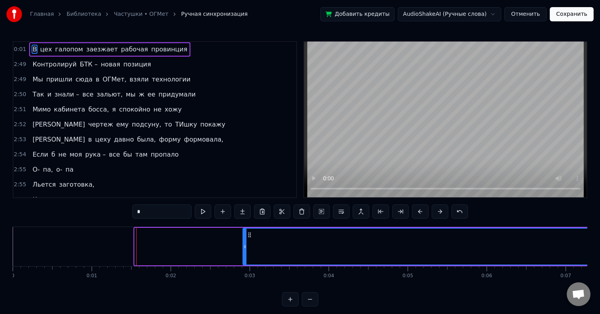
drag, startPoint x: 135, startPoint y: 246, endPoint x: 253, endPoint y: 245, distance: 117.7
click at [246, 245] on icon at bounding box center [244, 246] width 3 height 6
drag, startPoint x: 252, startPoint y: 254, endPoint x: 363, endPoint y: 246, distance: 110.9
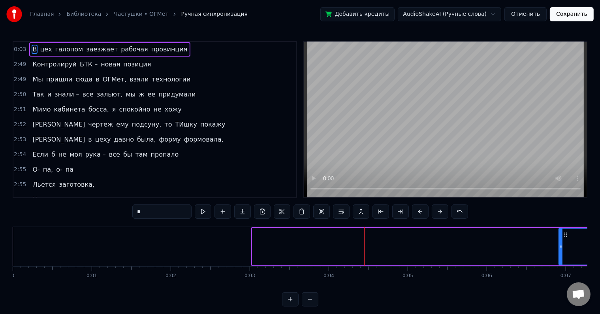
drag, startPoint x: 254, startPoint y: 250, endPoint x: 561, endPoint y: 237, distance: 307.5
click at [561, 237] on div at bounding box center [560, 246] width 3 height 36
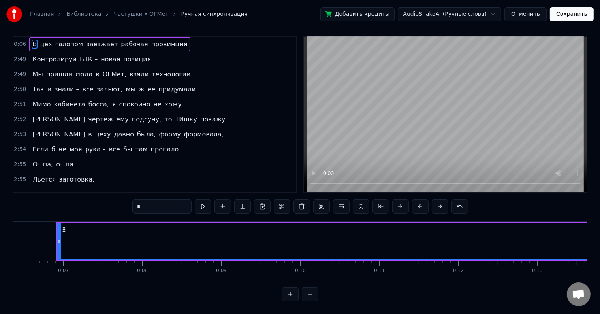
scroll to position [0, 508]
drag, startPoint x: 52, startPoint y: 233, endPoint x: 239, endPoint y: 237, distance: 186.4
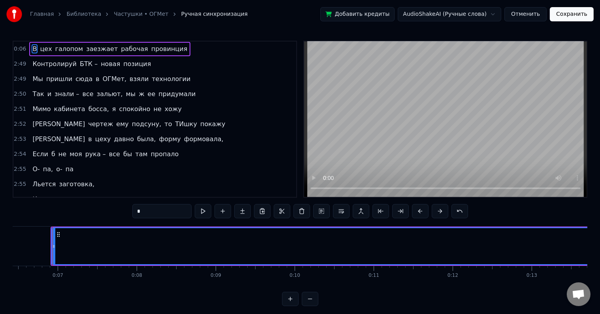
scroll to position [0, 0]
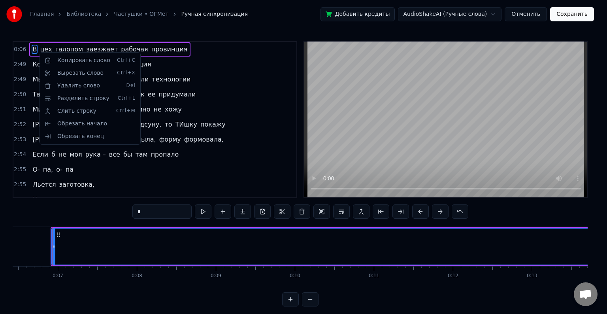
click at [539, 17] on html "Главная Библиотека Частушки • ОГМет Ручная синхронизация Добавить кредиты Audio…" at bounding box center [303, 159] width 607 height 319
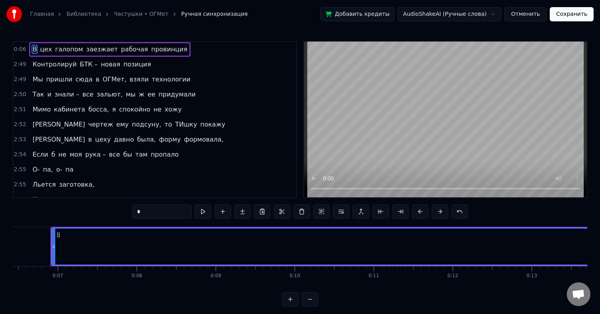
click at [536, 15] on button "Отменить" at bounding box center [525, 14] width 42 height 14
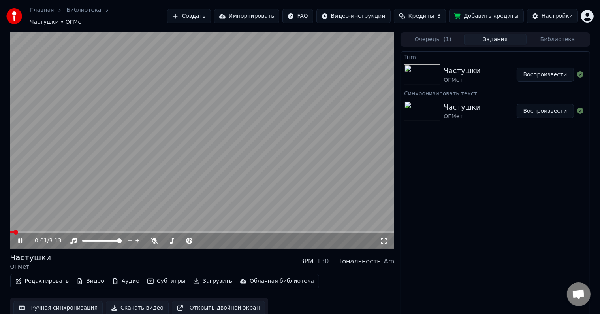
click at [235, 159] on video at bounding box center [202, 140] width 384 height 216
click at [588, 16] on html "Главная Библиотека Частушки • ОГМет Создать Импортировать FAQ Видео-инструкции …" at bounding box center [300, 157] width 600 height 314
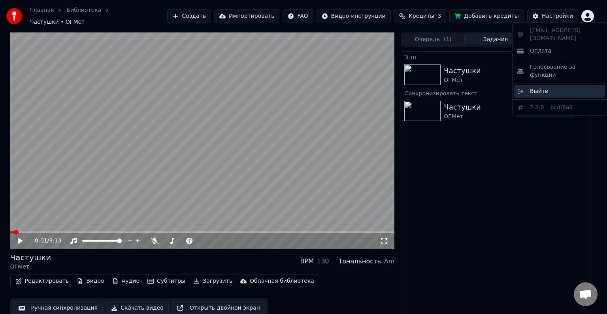
click at [540, 87] on span "Выйти" at bounding box center [539, 91] width 19 height 8
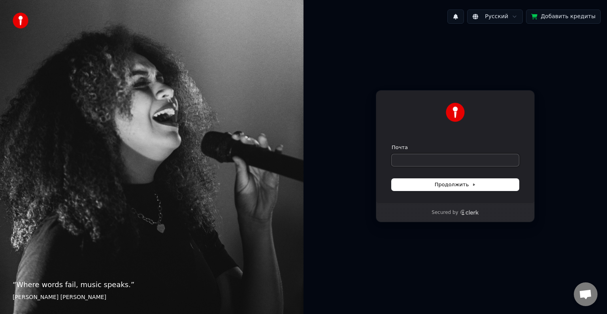
click at [425, 161] on input "Почта" at bounding box center [454, 160] width 127 height 12
paste input "**********"
click at [427, 182] on button "Продолжить" at bounding box center [454, 185] width 127 height 12
type input "**********"
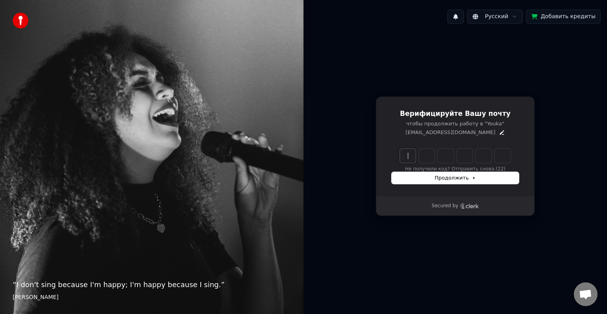
click at [406, 154] on input "Enter verification code" at bounding box center [463, 155] width 126 height 14
type input "******"
